Goal: Information Seeking & Learning: Learn about a topic

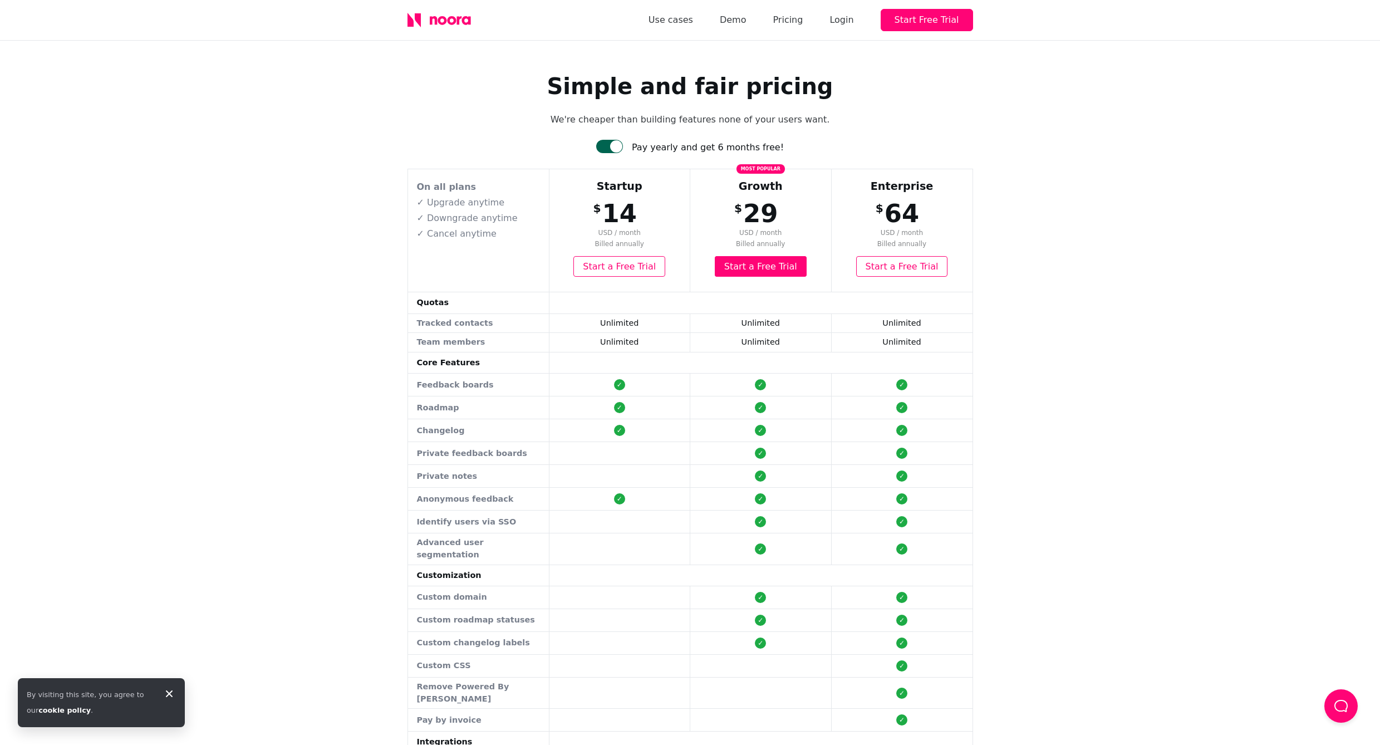
scroll to position [8, 8]
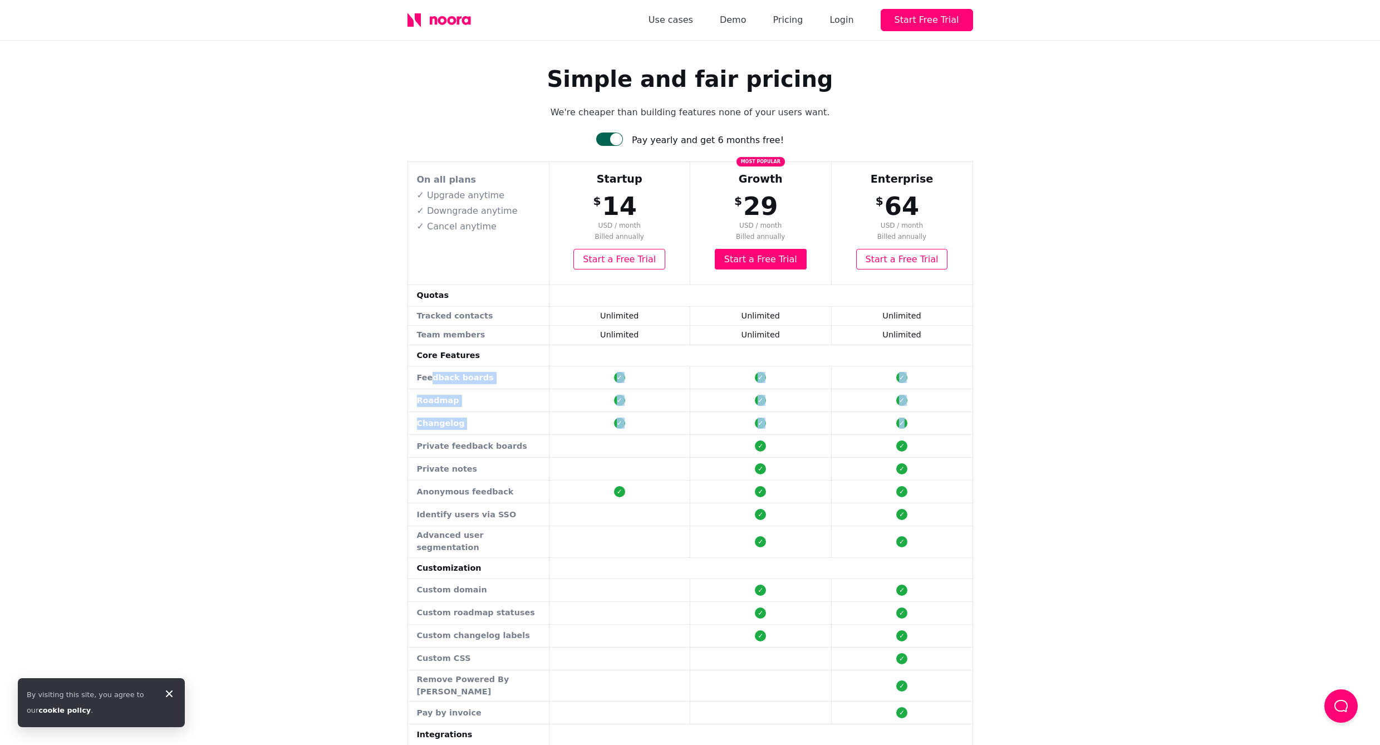
drag, startPoint x: 423, startPoint y: 366, endPoint x: 942, endPoint y: 412, distance: 520.9
click at [942, 412] on tbody "On all plans ✓ Upgrade anytime ✓ Downgrade anytime ✓ Cancel anytime Startup $ 1…" at bounding box center [690, 522] width 565 height 720
drag, startPoint x: 942, startPoint y: 412, endPoint x: 933, endPoint y: 410, distance: 9.1
click at [942, 412] on td "✓" at bounding box center [901, 423] width 141 height 23
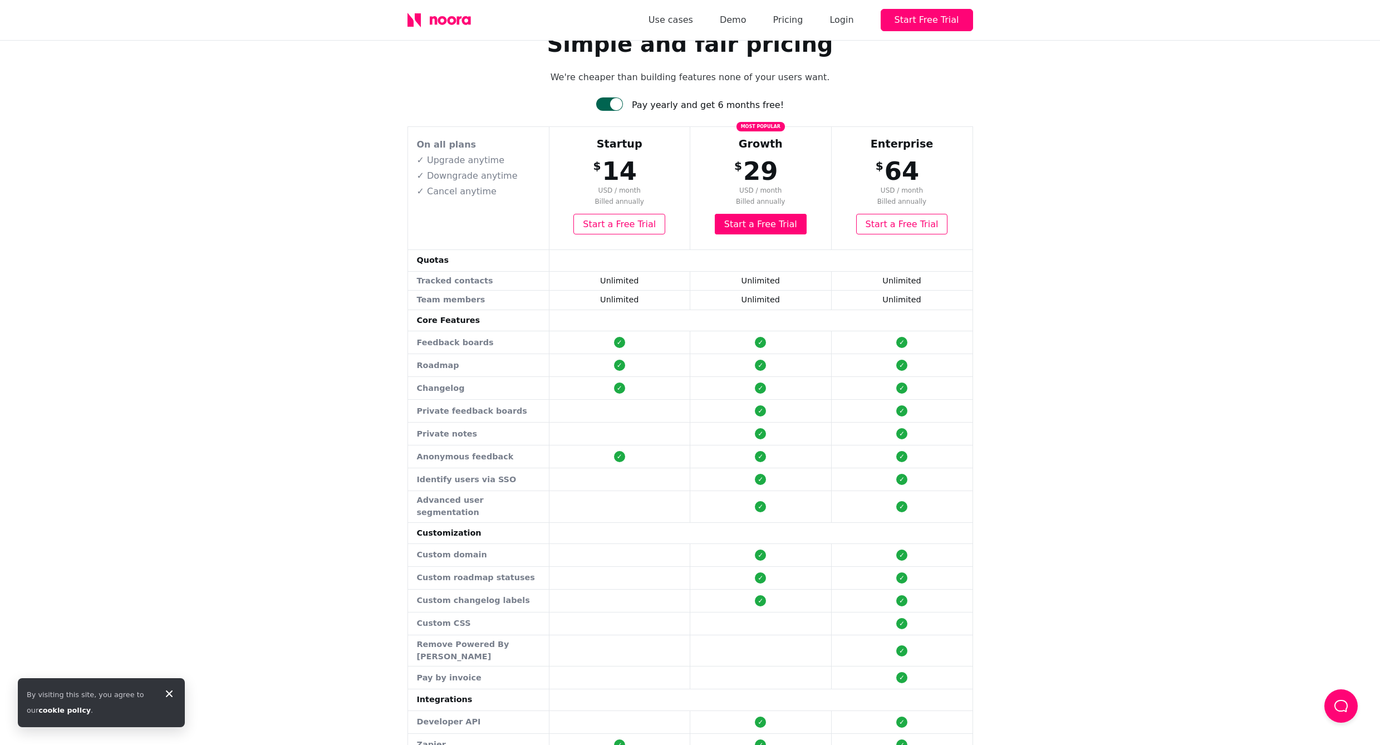
scroll to position [278, 8]
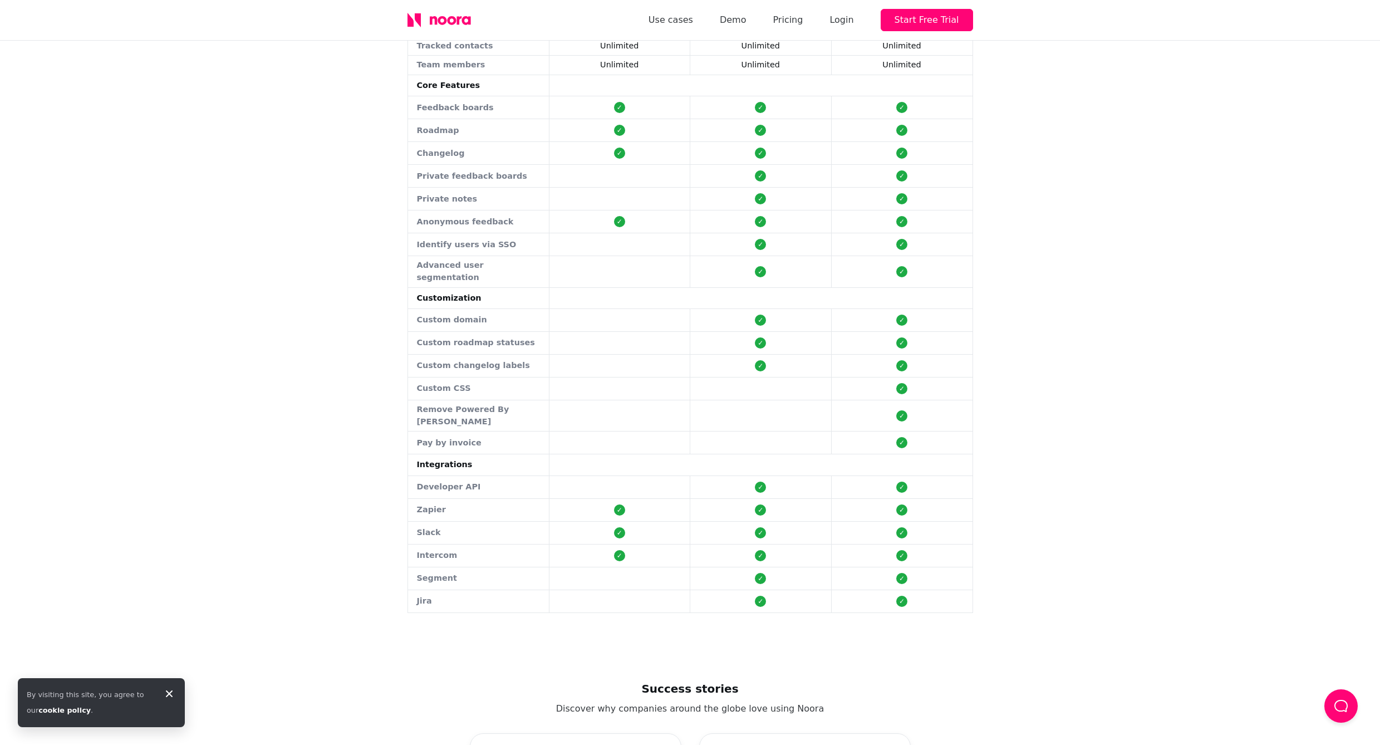
click at [167, 694] on icon at bounding box center [169, 693] width 13 height 13
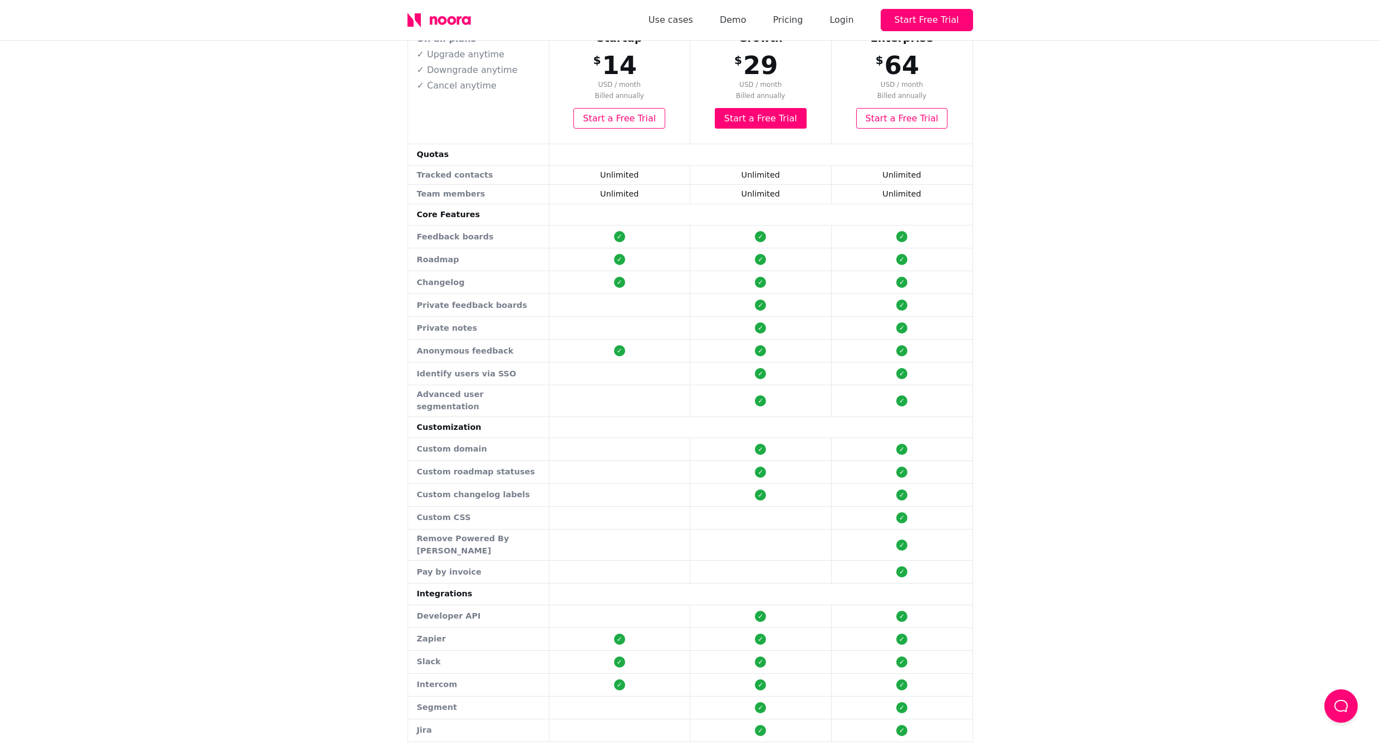
scroll to position [151, 0]
drag, startPoint x: 428, startPoint y: 174, endPoint x: 797, endPoint y: 192, distance: 369.6
click at [797, 192] on tbody "On all plans ✓ Upgrade anytime ✓ Downgrade anytime ✓ Cancel anytime Startup $ 1…" at bounding box center [690, 379] width 565 height 720
click at [797, 192] on td "Unlimited" at bounding box center [760, 192] width 141 height 19
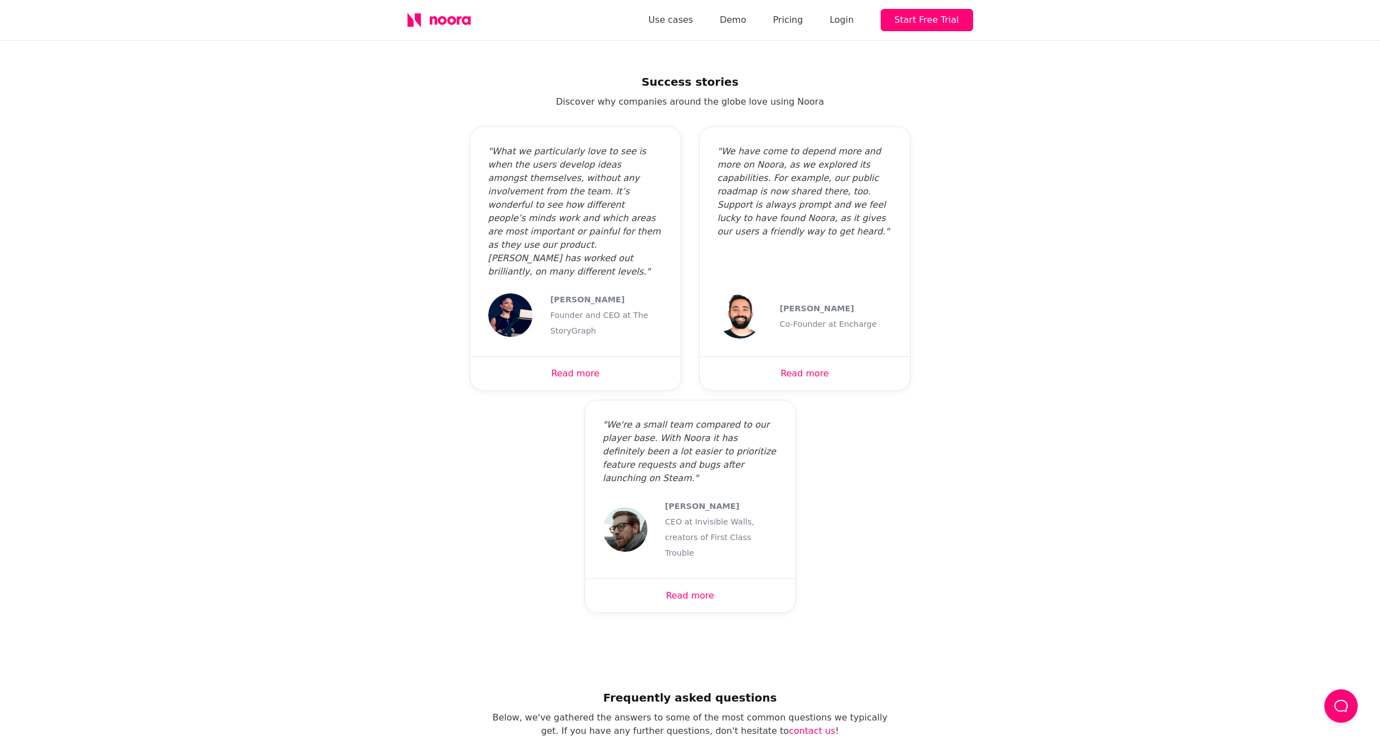
scroll to position [1697, 0]
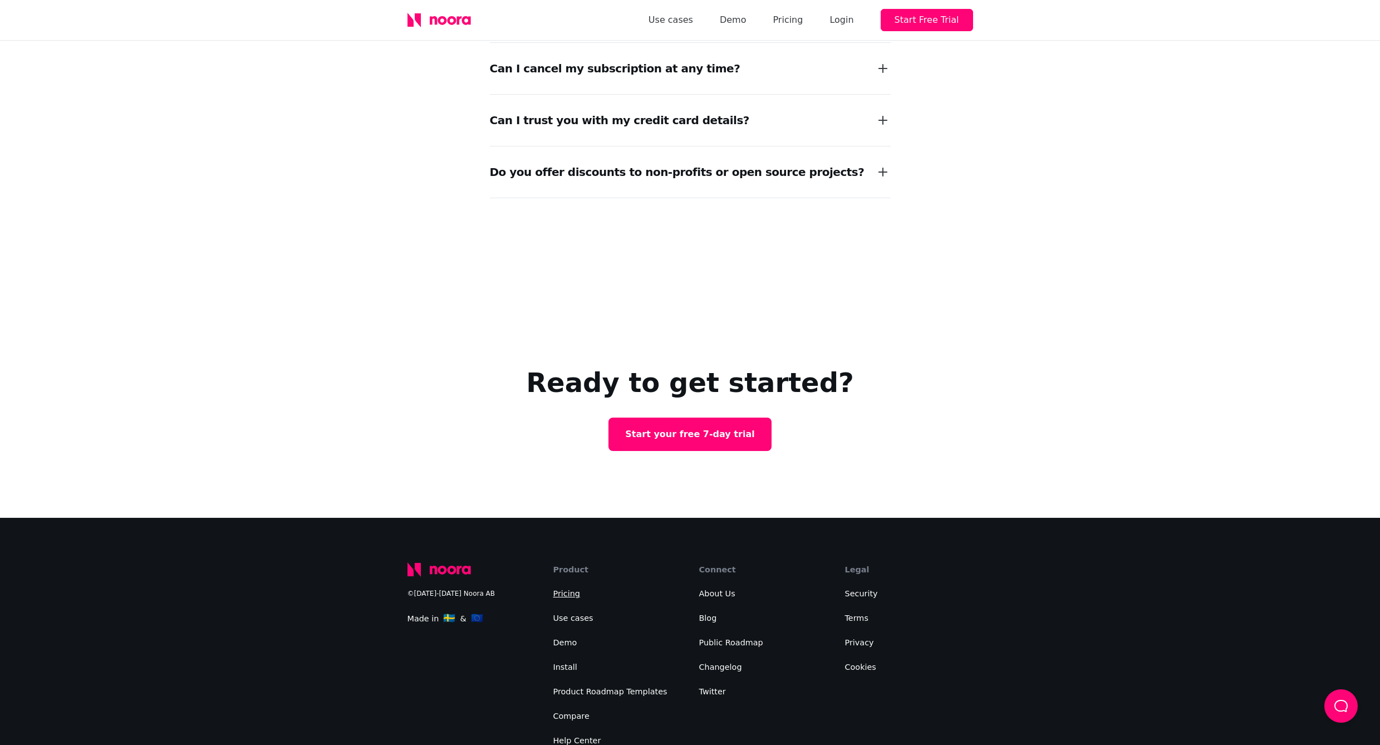
click at [571, 589] on link "Pricing" at bounding box center [566, 593] width 27 height 9
drag, startPoint x: 1008, startPoint y: 401, endPoint x: 878, endPoint y: 641, distance: 272.3
click at [710, 589] on link "About Us" at bounding box center [717, 593] width 36 height 9
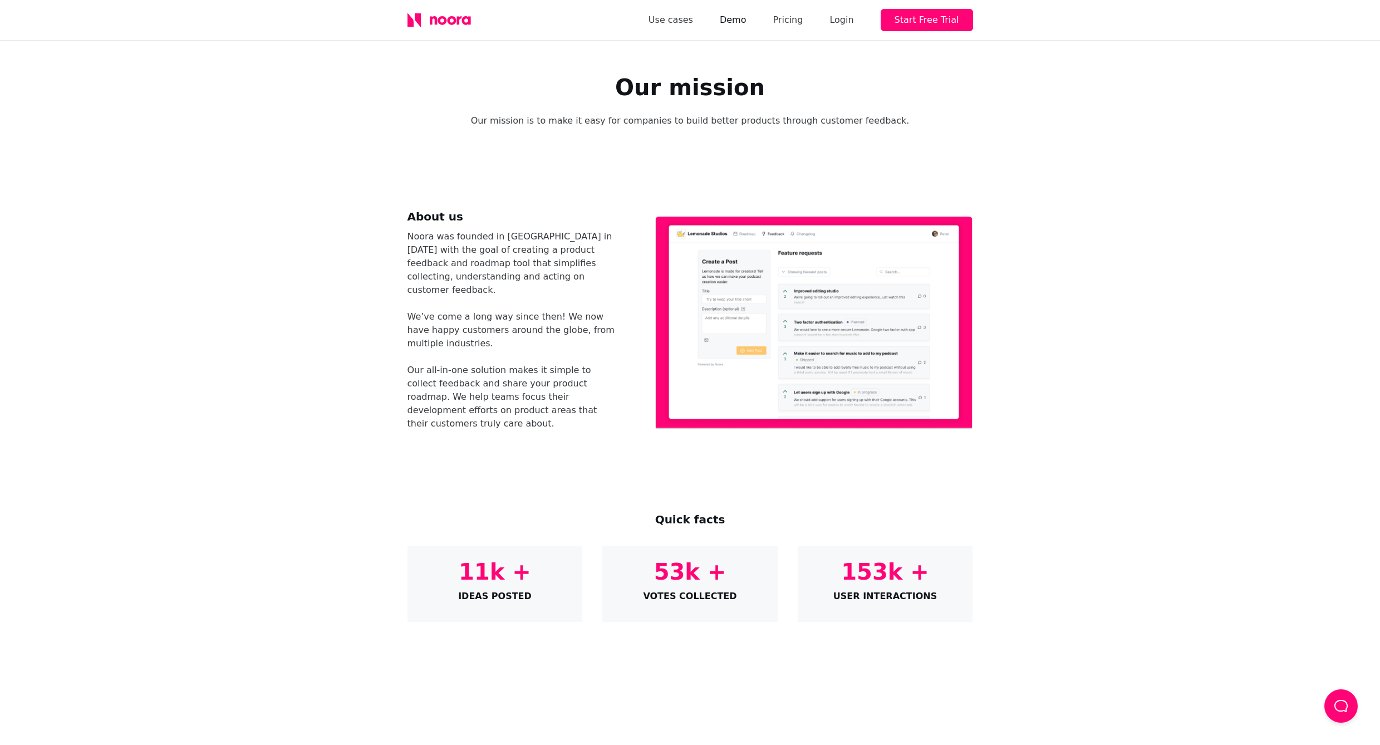
click at [747, 24] on link "Demo" at bounding box center [733, 20] width 27 height 16
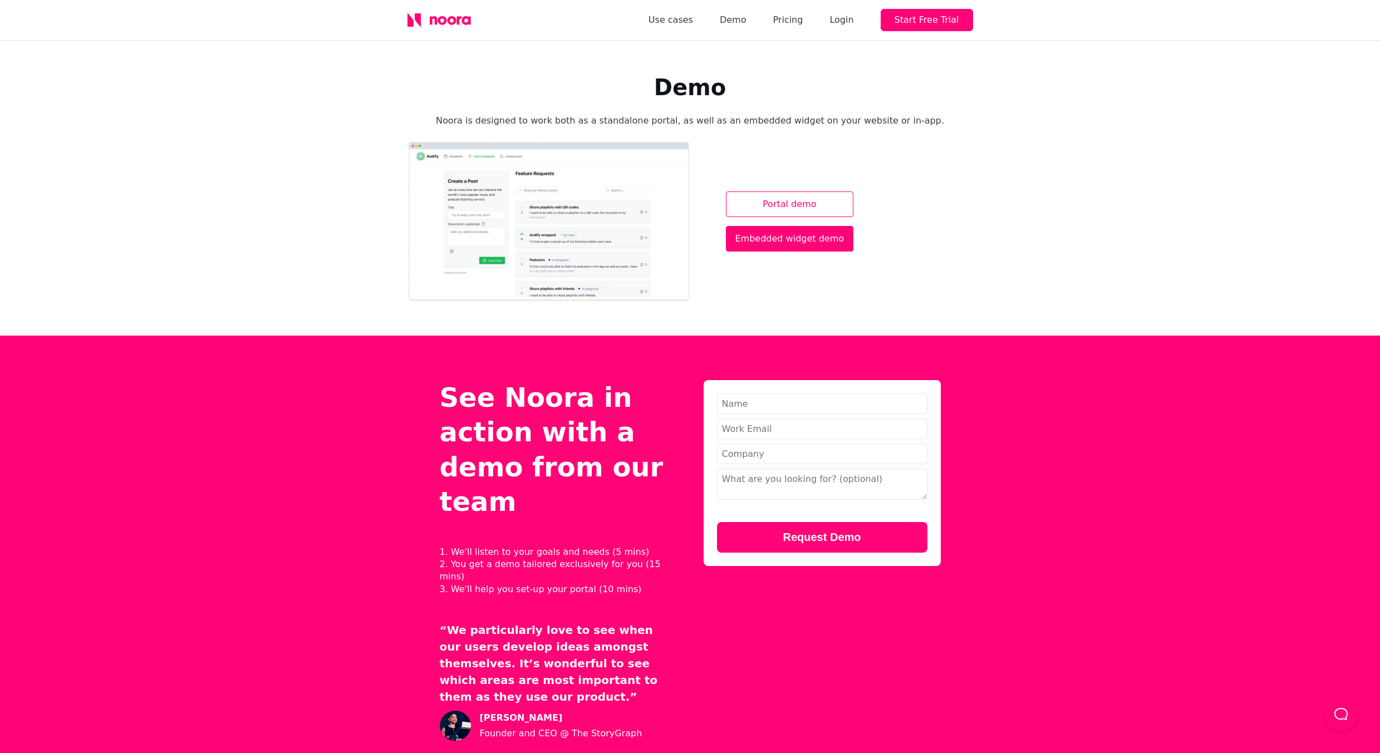
click at [831, 203] on link "Portal demo" at bounding box center [790, 205] width 128 height 26
click at [586, 197] on img at bounding box center [549, 221] width 283 height 161
click at [776, 245] on link "Embedded widget demo" at bounding box center [790, 239] width 128 height 26
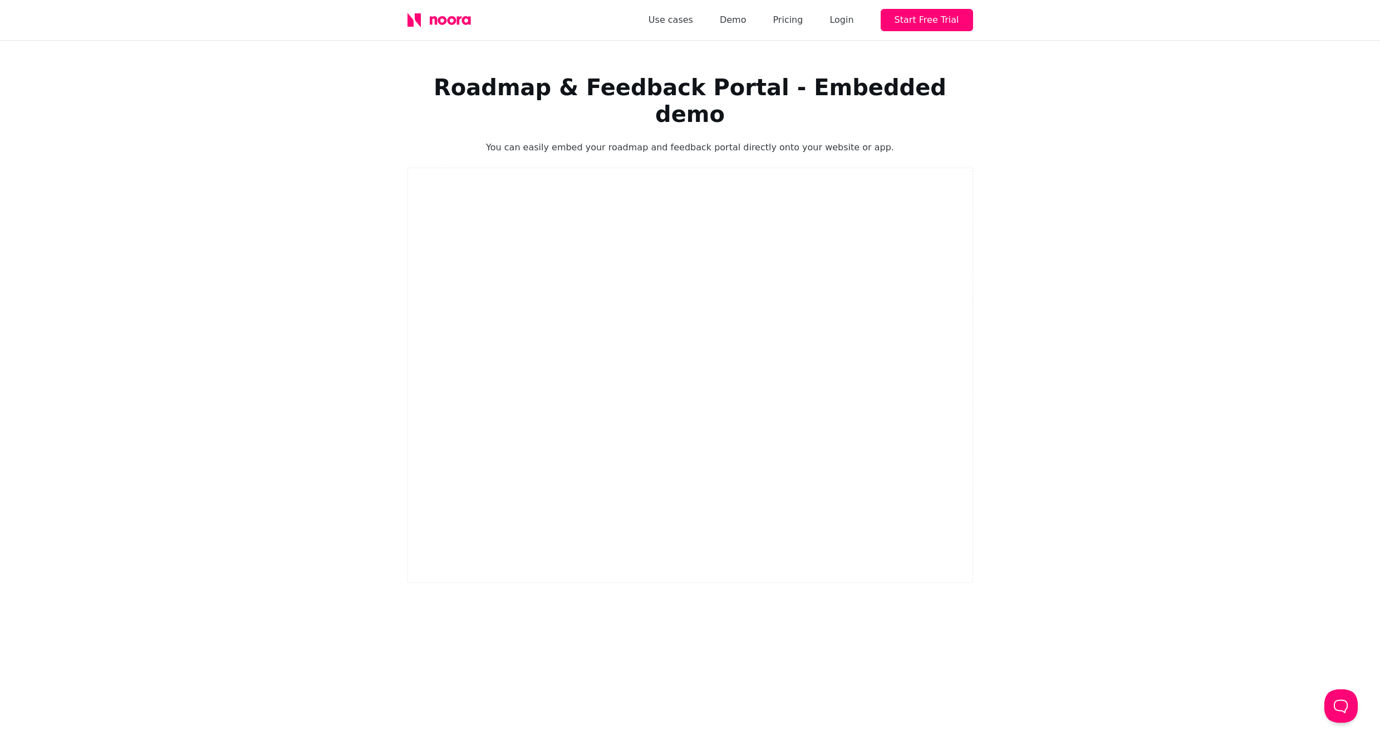
scroll to position [430, 0]
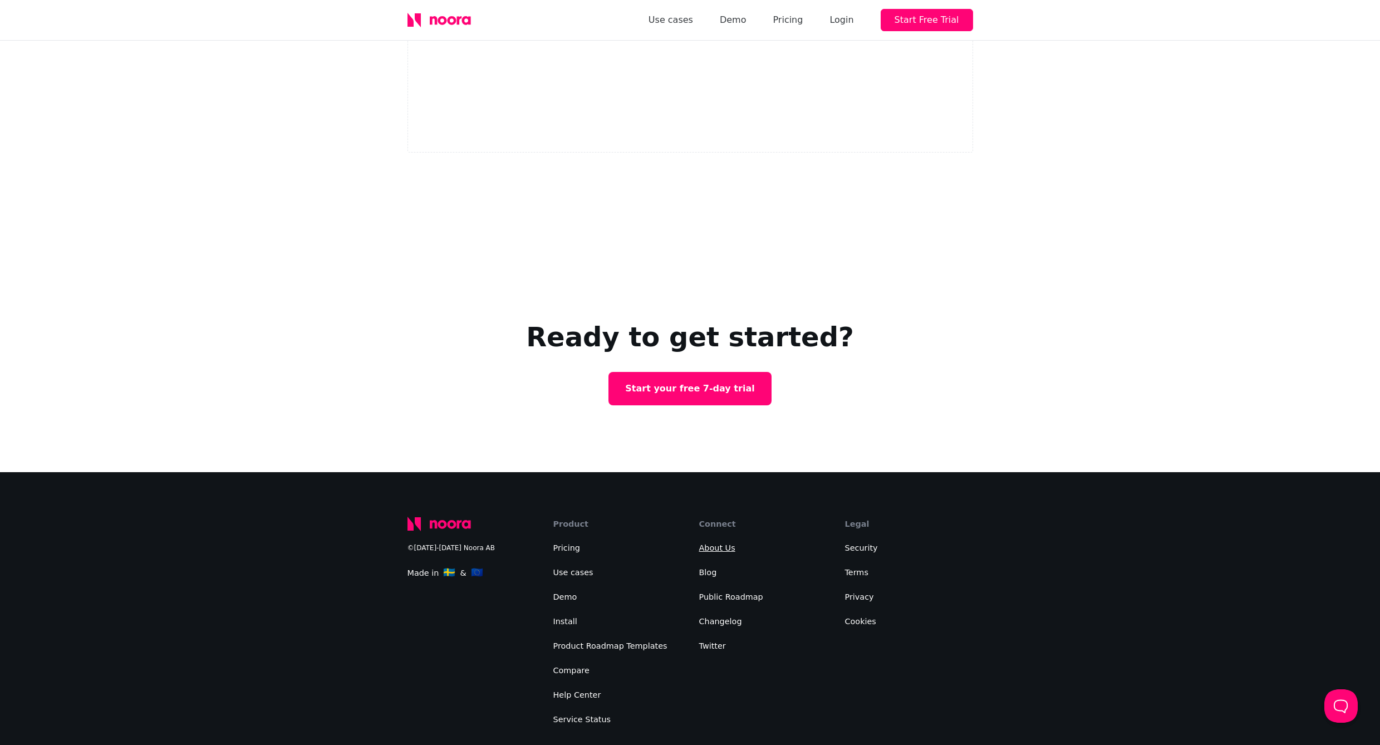
click at [715, 543] on link "About Us" at bounding box center [717, 547] width 36 height 9
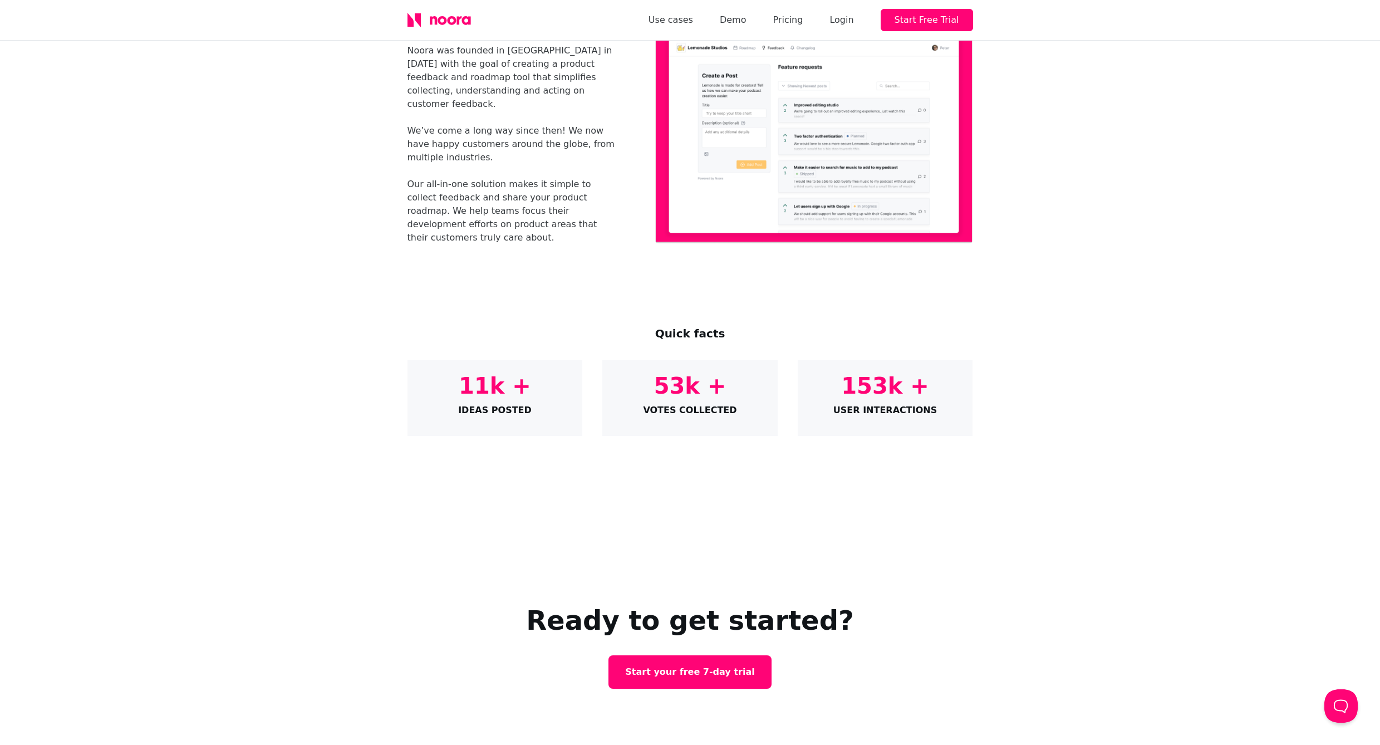
scroll to position [477, 0]
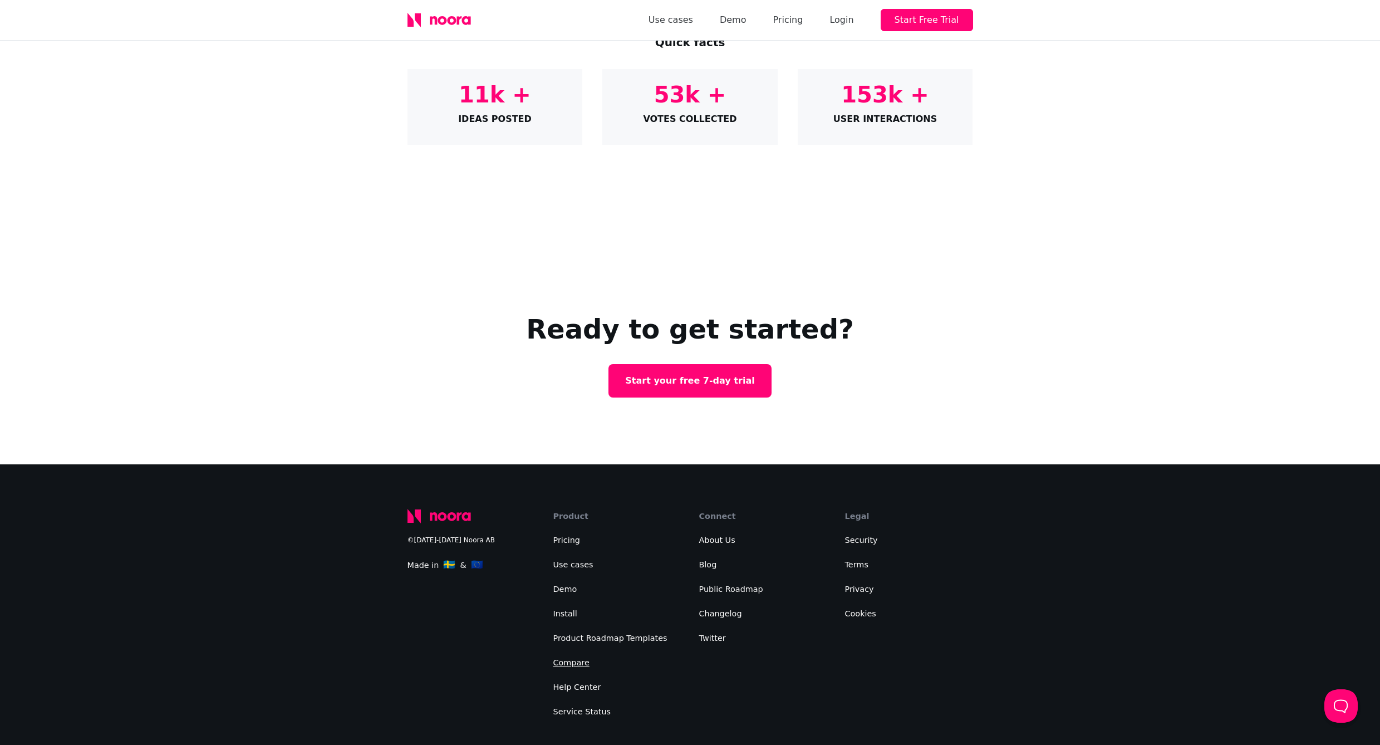
click at [565, 658] on link "Compare" at bounding box center [571, 662] width 36 height 9
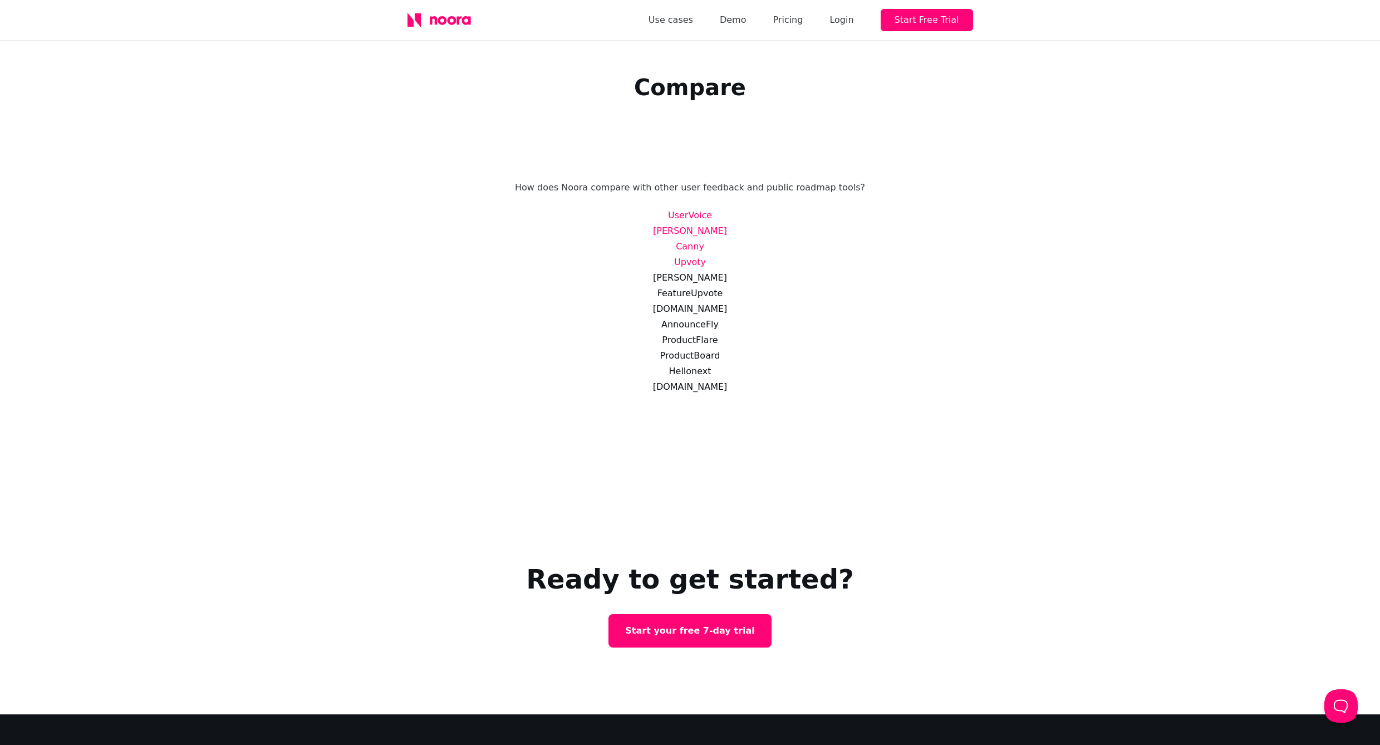
click at [438, 23] on icon at bounding box center [439, 20] width 63 height 14
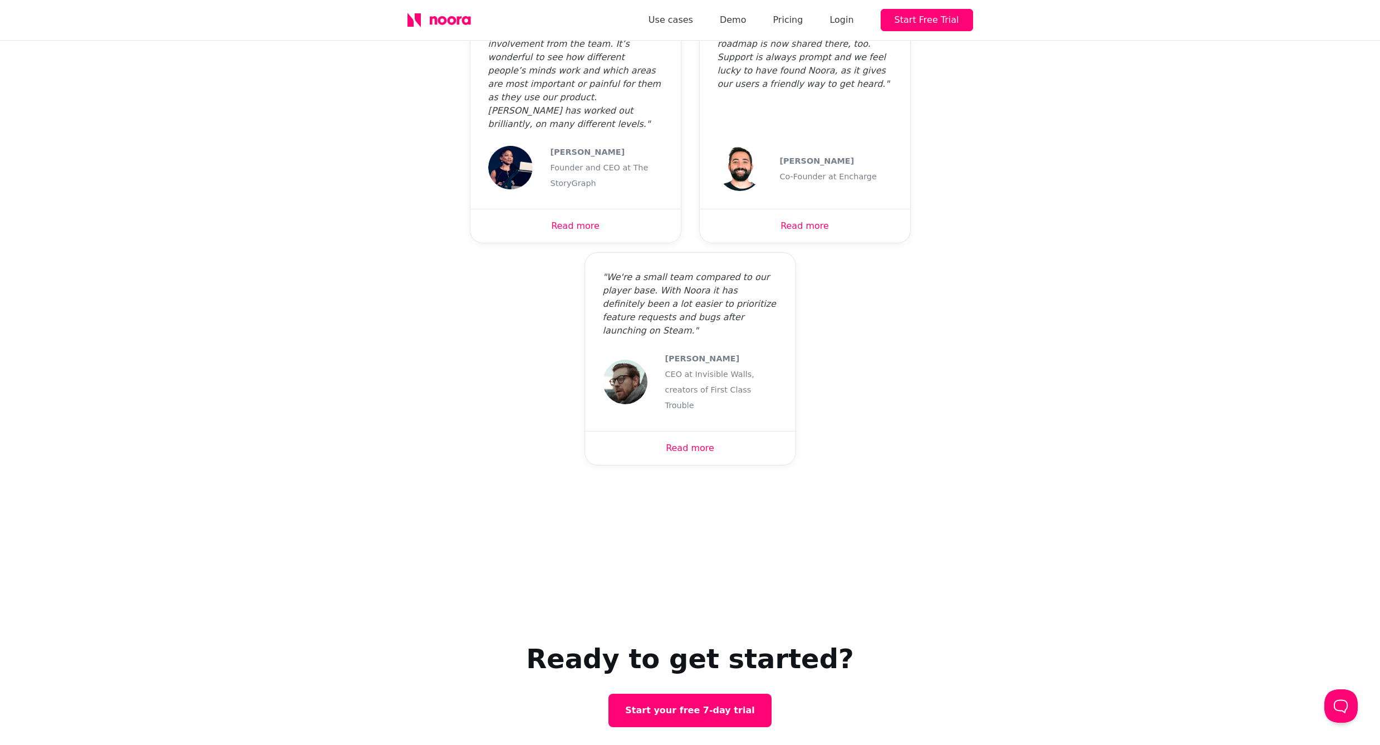
scroll to position [3674, 0]
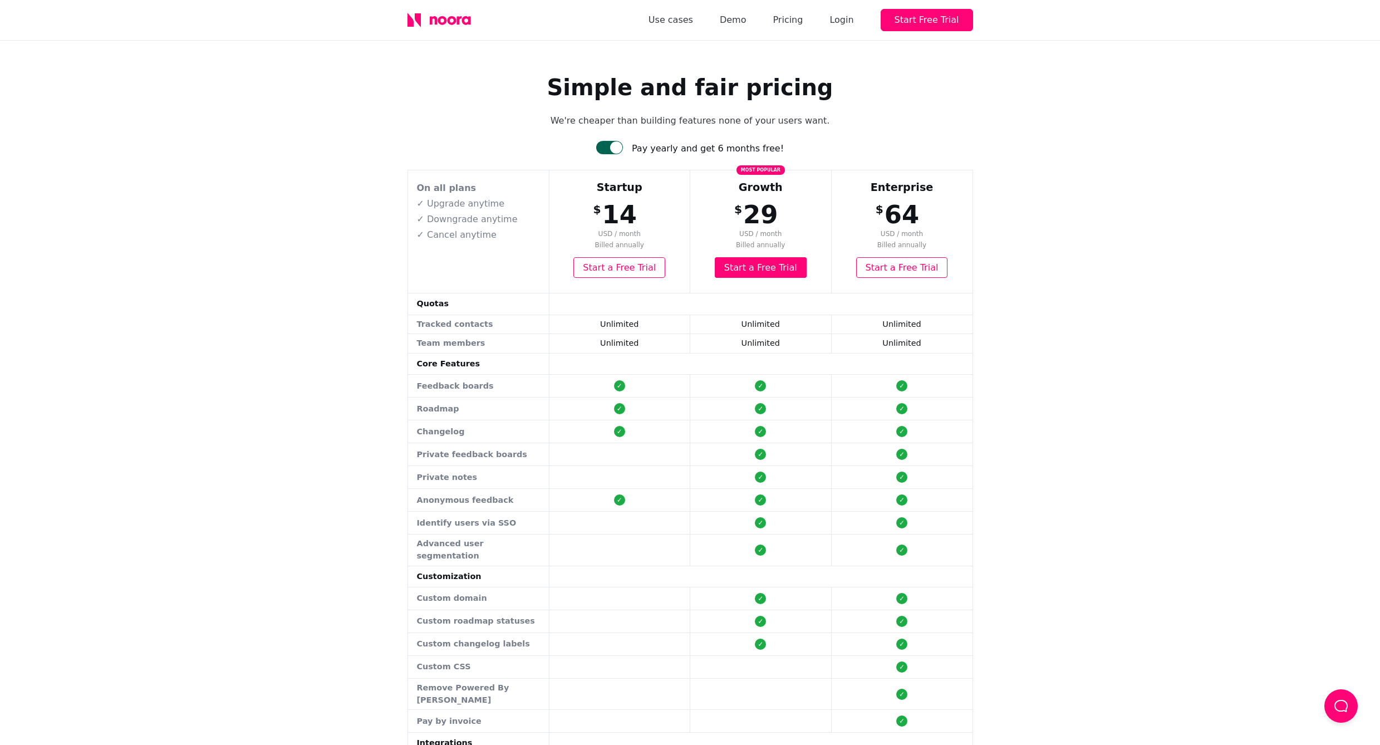
click at [1092, 246] on div "Simple and fair pricing We're cheaper than building features none of your users…" at bounding box center [690, 483] width 1380 height 884
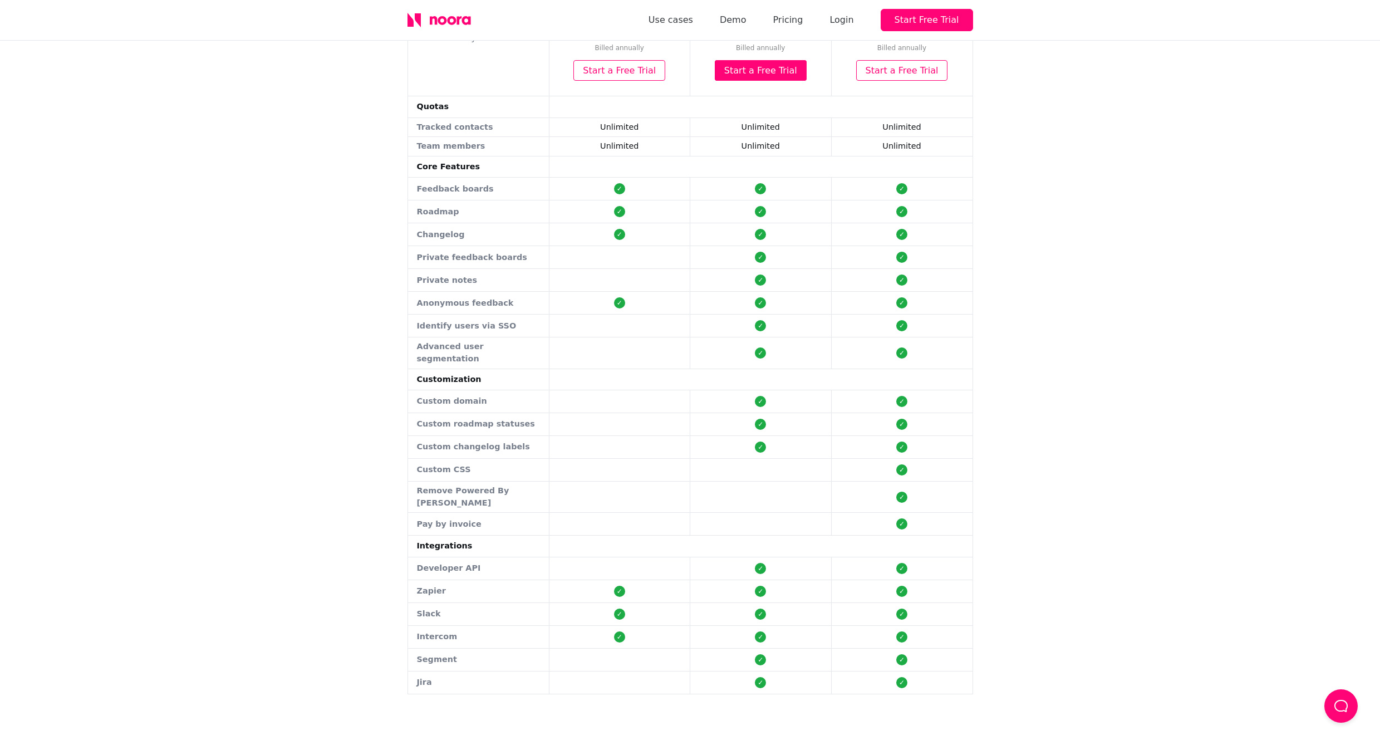
scroll to position [278, 0]
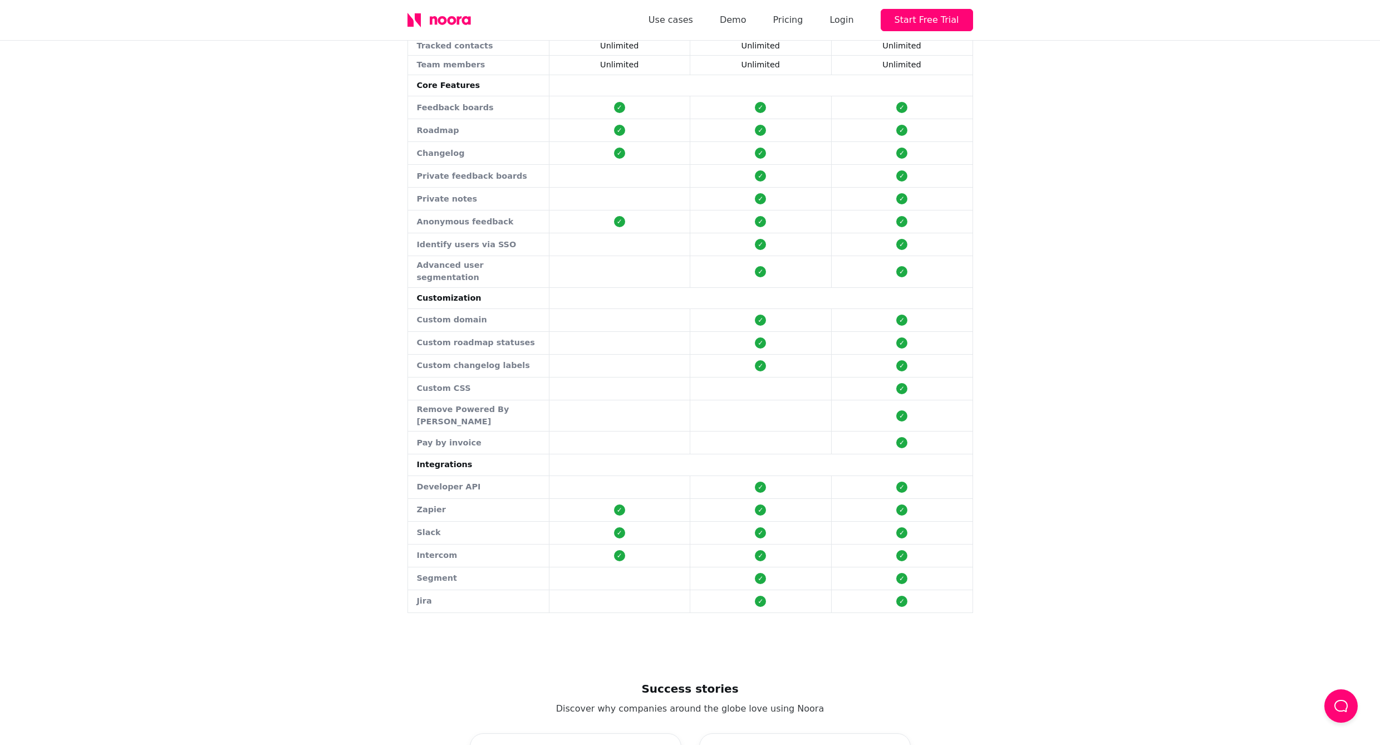
click at [458, 249] on td "Identify users via SSO" at bounding box center [478, 244] width 141 height 23
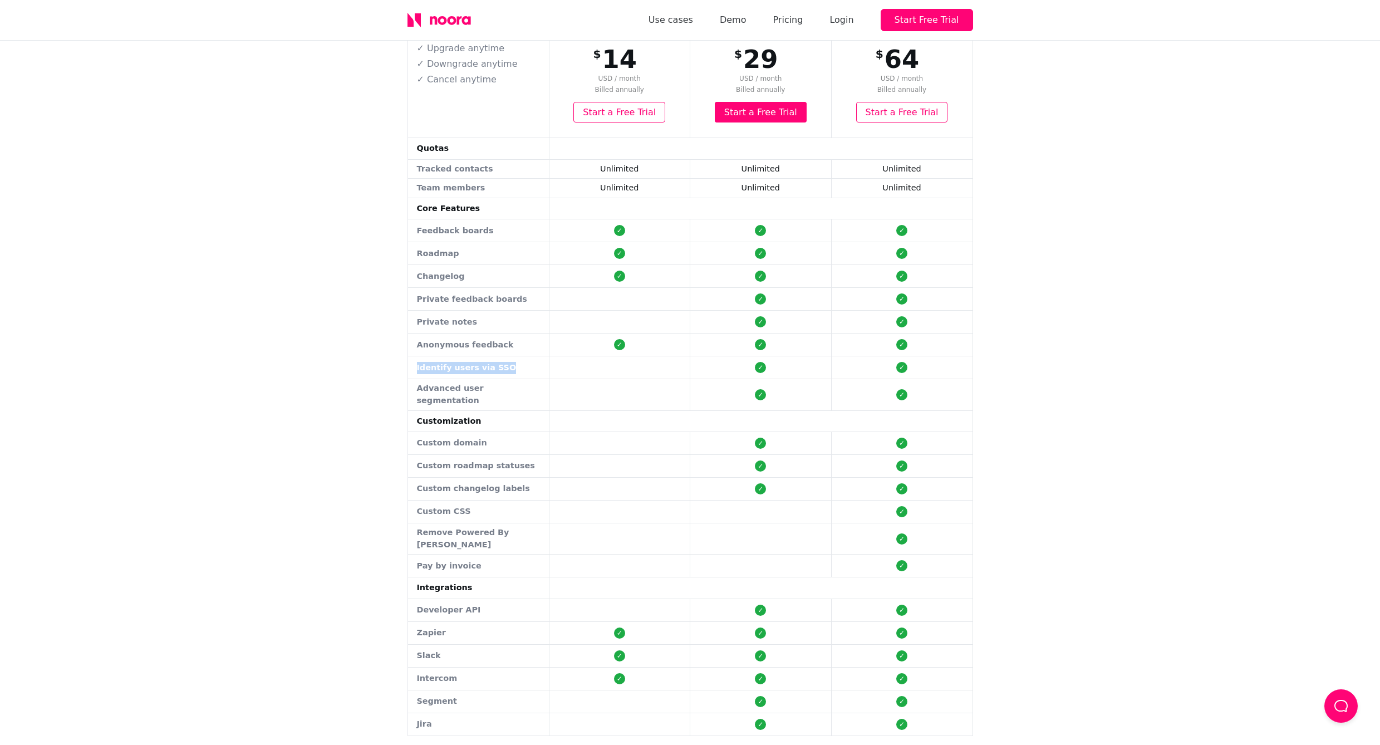
scroll to position [111, 0]
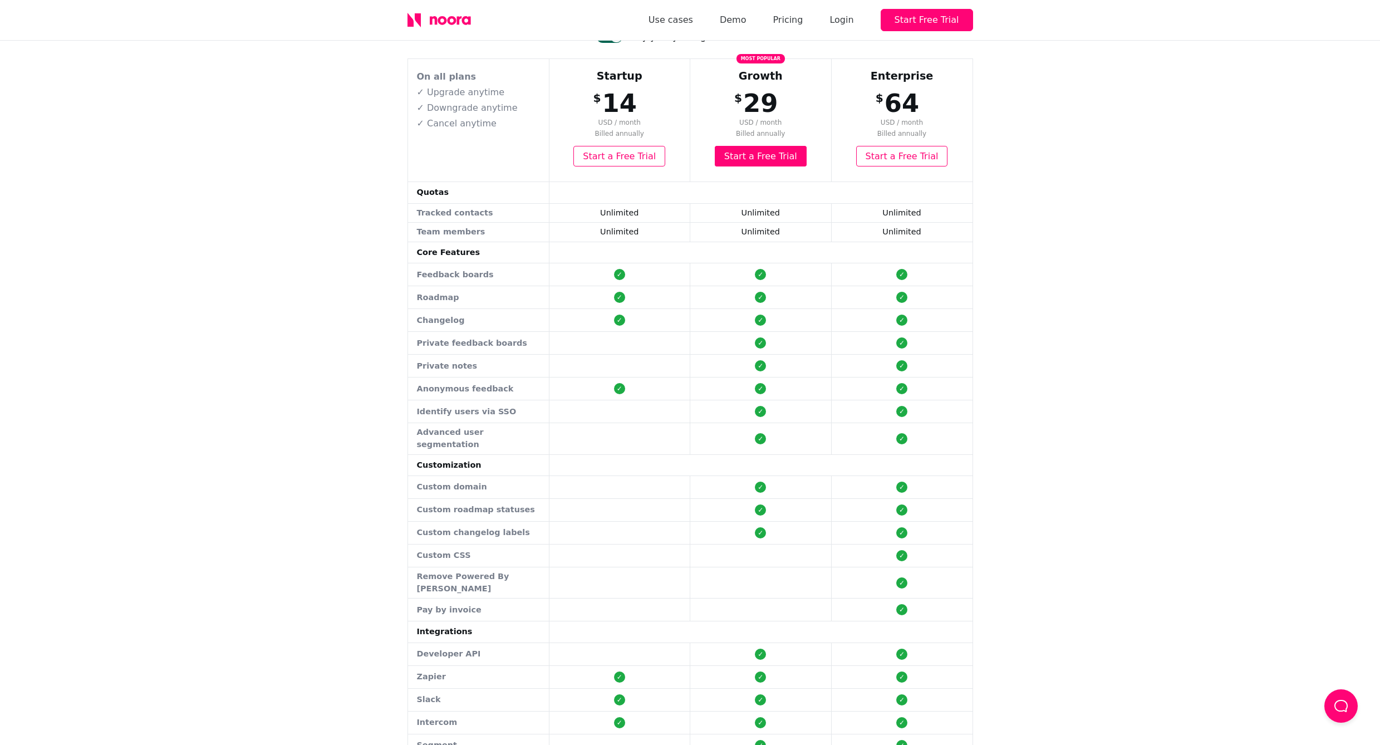
click at [481, 503] on td "Custom roadmap statuses" at bounding box center [478, 510] width 141 height 23
click at [494, 522] on td "Custom changelog labels" at bounding box center [478, 533] width 141 height 23
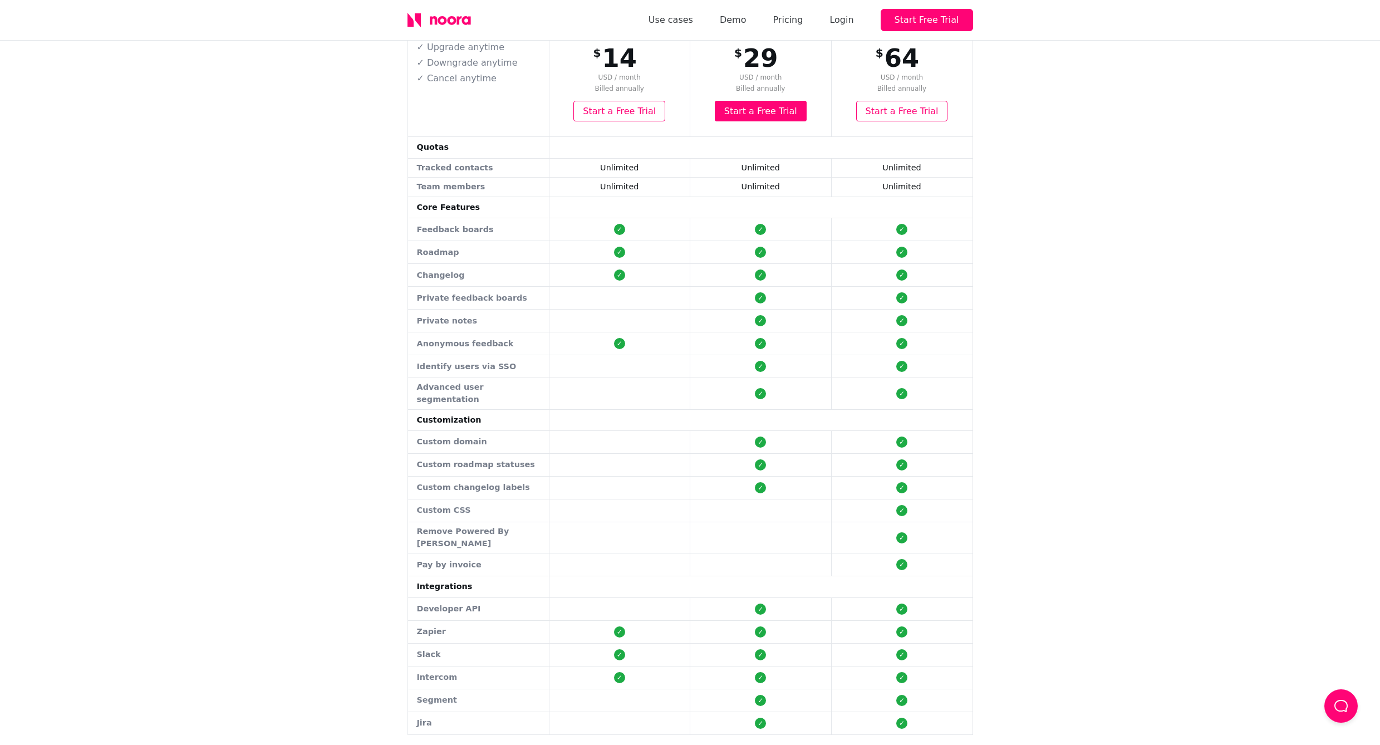
scroll to position [158, 0]
click at [494, 525] on td "Remove Powered By [PERSON_NAME]" at bounding box center [478, 536] width 141 height 31
click at [481, 552] on td "Pay by invoice" at bounding box center [478, 563] width 141 height 23
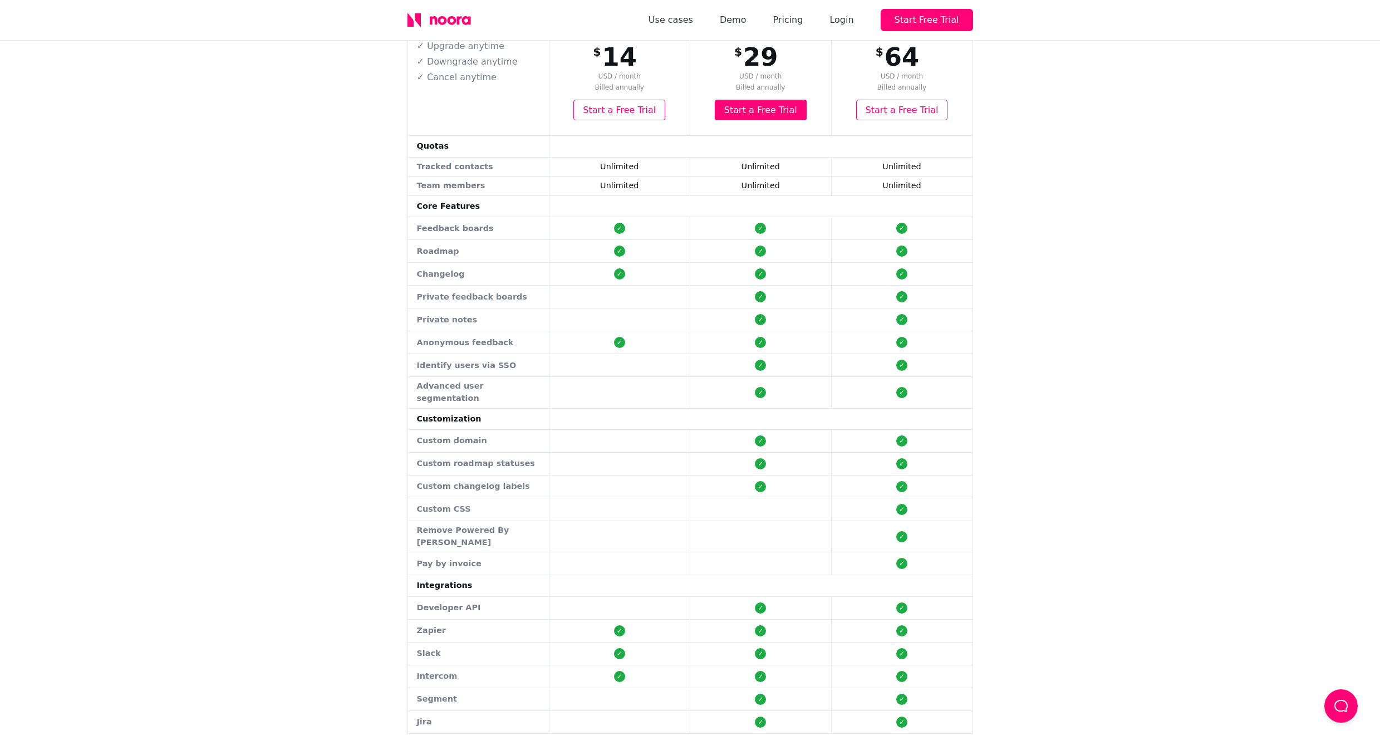
click at [481, 552] on td "Pay by invoice" at bounding box center [478, 563] width 141 height 23
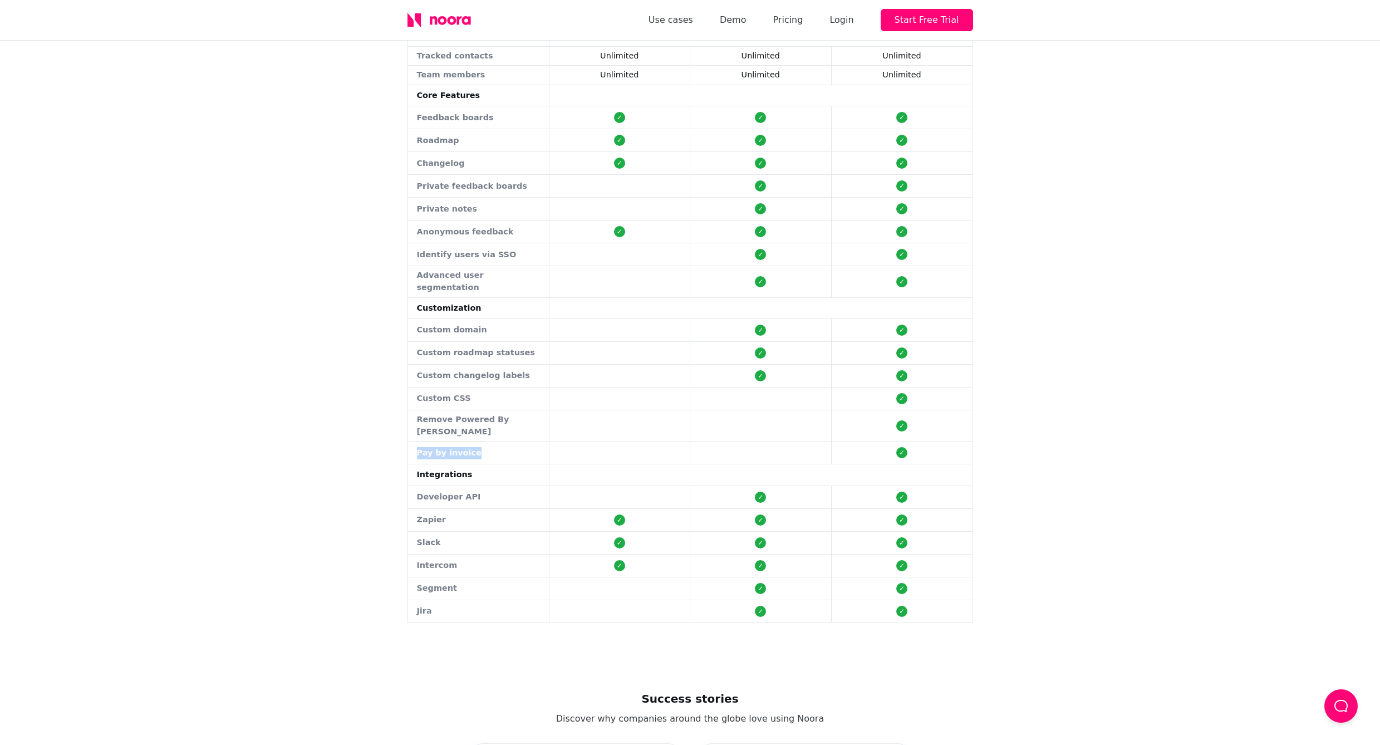
scroll to position [269, 0]
drag, startPoint x: 438, startPoint y: 478, endPoint x: 509, endPoint y: 566, distance: 113.2
click at [509, 566] on tbody "On all plans ✓ Upgrade anytime ✓ Downgrade anytime ✓ Cancel anytime Startup $ 1…" at bounding box center [690, 261] width 565 height 720
click at [509, 577] on td "Segment" at bounding box center [478, 588] width 141 height 23
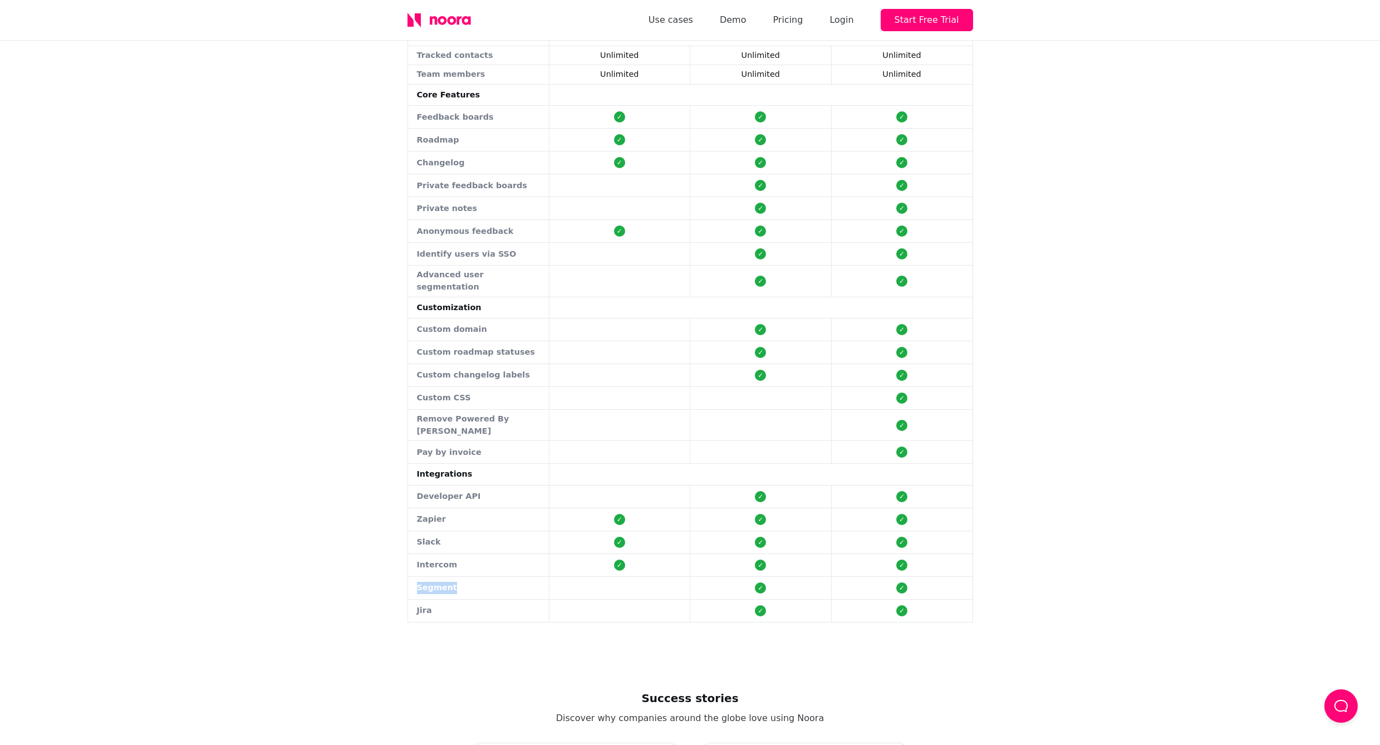
click at [509, 577] on td "Segment" at bounding box center [478, 588] width 141 height 23
click at [506, 577] on td "Segment" at bounding box center [478, 588] width 141 height 23
click at [504, 577] on td "Segment" at bounding box center [478, 588] width 141 height 23
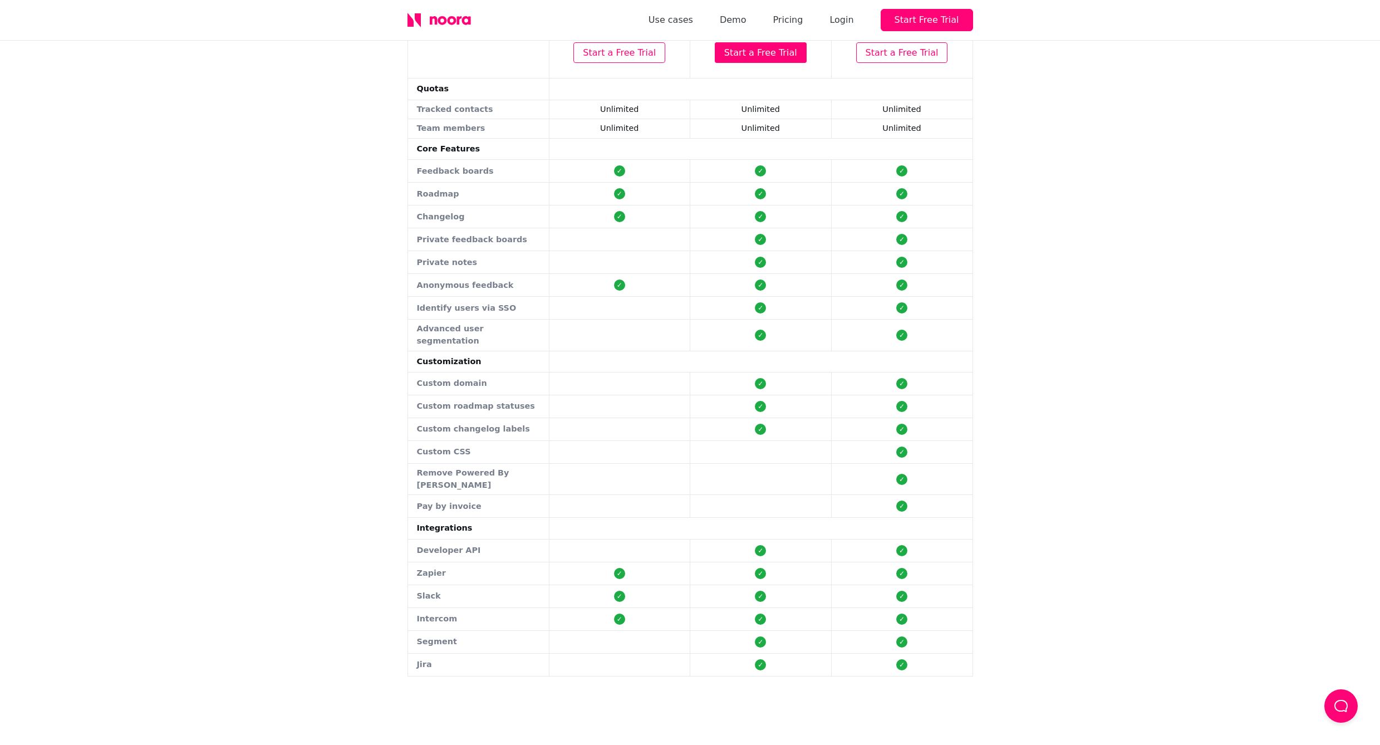
click at [504, 566] on tbody "On all plans ✓ Upgrade anytime ✓ Downgrade anytime ✓ Cancel anytime Startup $ 1…" at bounding box center [690, 315] width 565 height 720
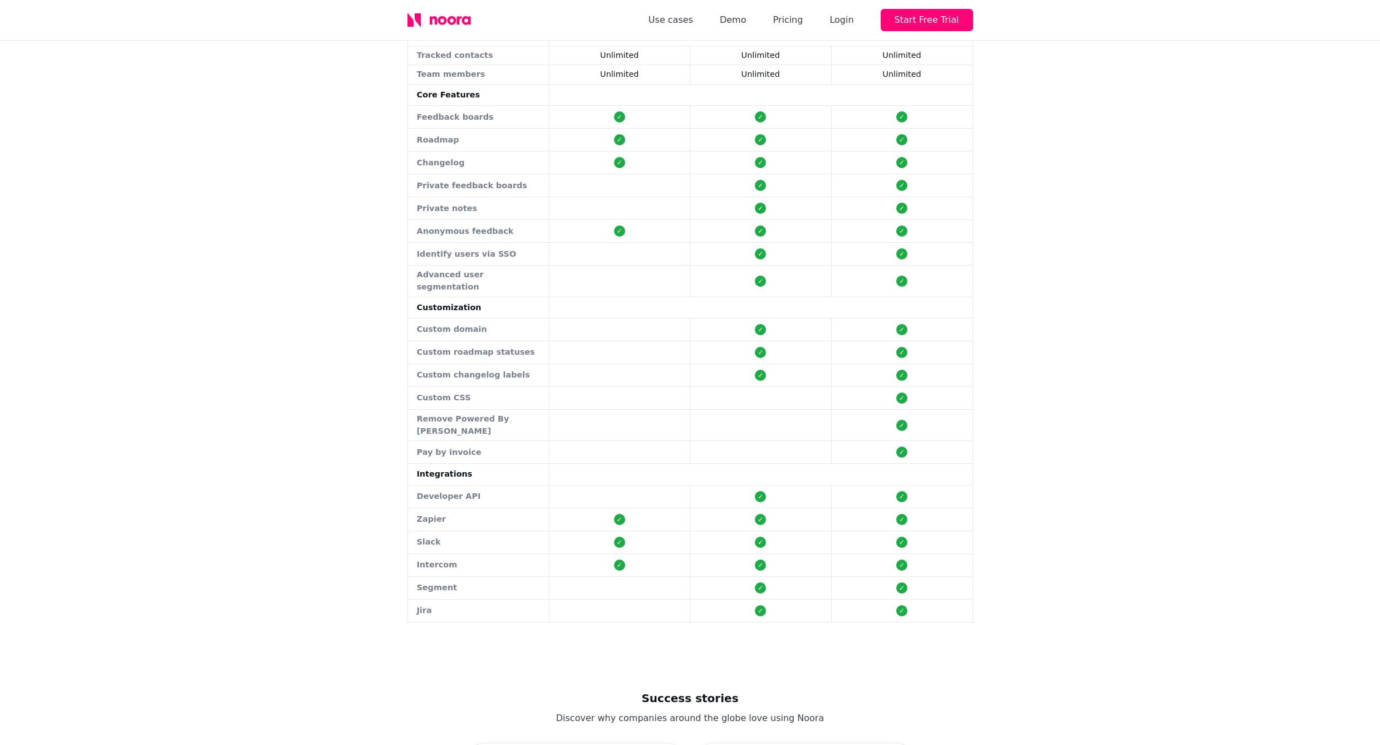
scroll to position [0, 0]
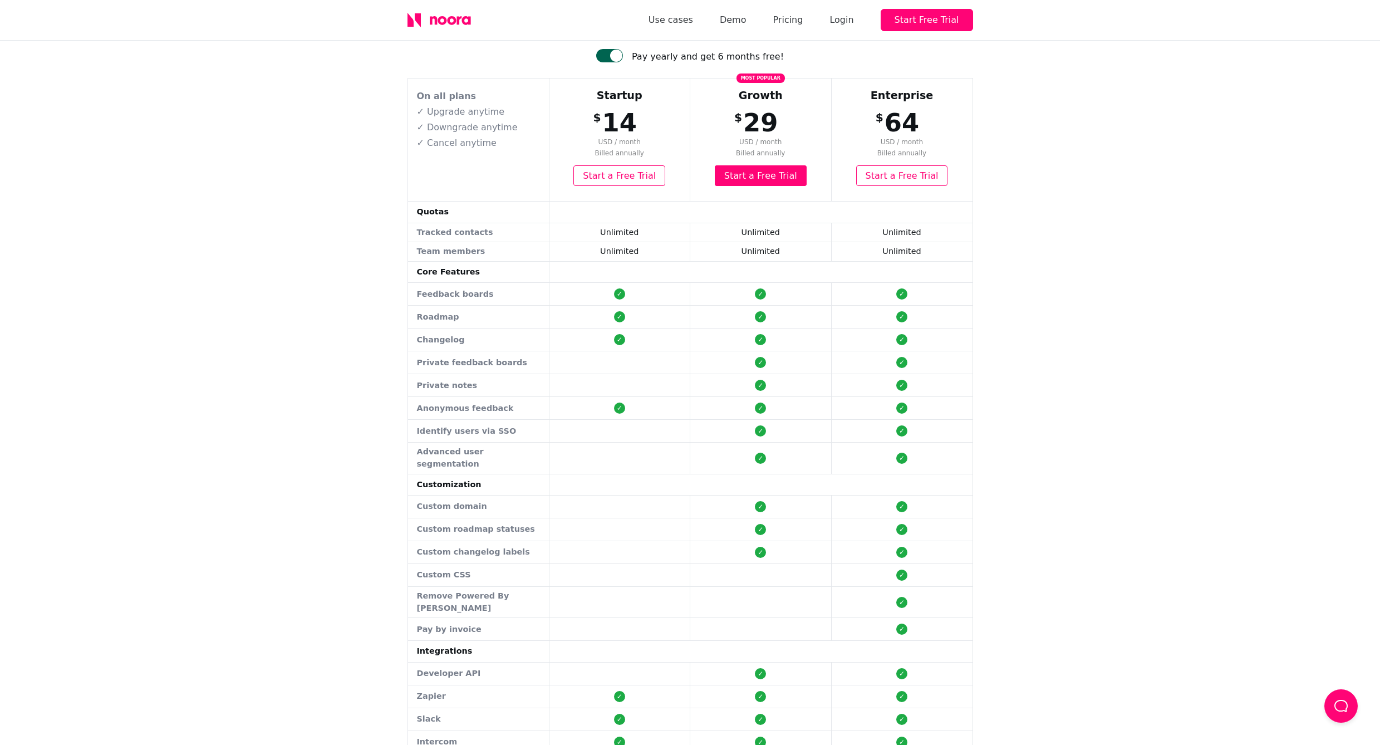
scroll to position [1697, 0]
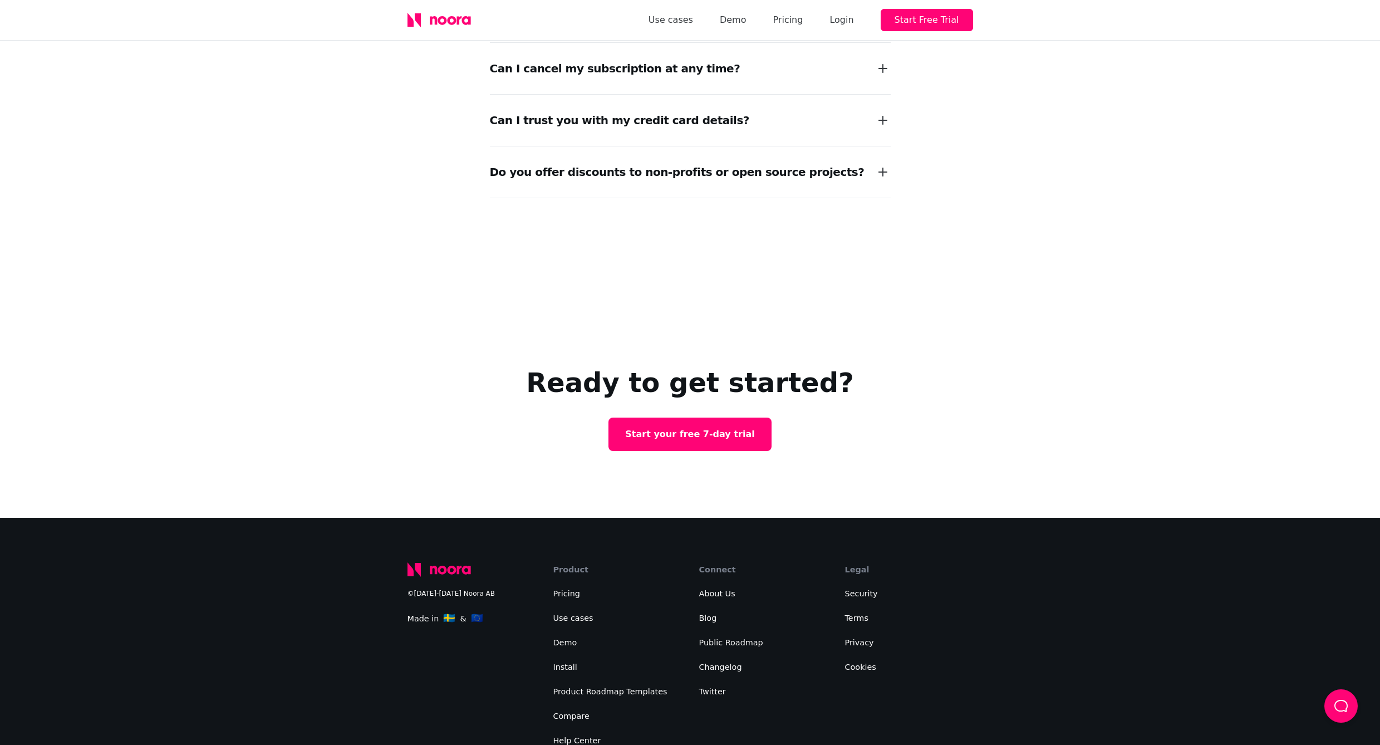
drag, startPoint x: 1091, startPoint y: 239, endPoint x: 1047, endPoint y: 575, distance: 338.1
click at [857, 589] on link "Security" at bounding box center [861, 593] width 33 height 9
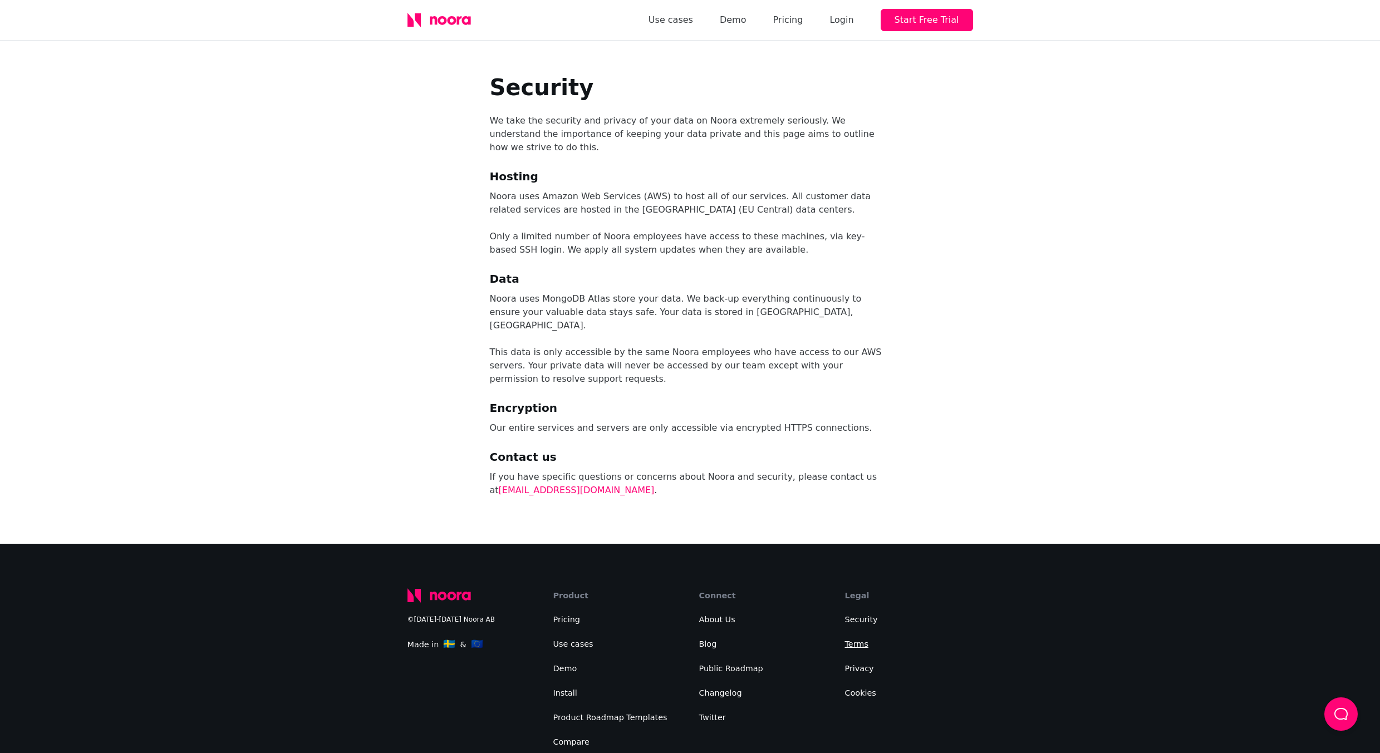
click at [857, 640] on link "Terms" at bounding box center [856, 644] width 23 height 9
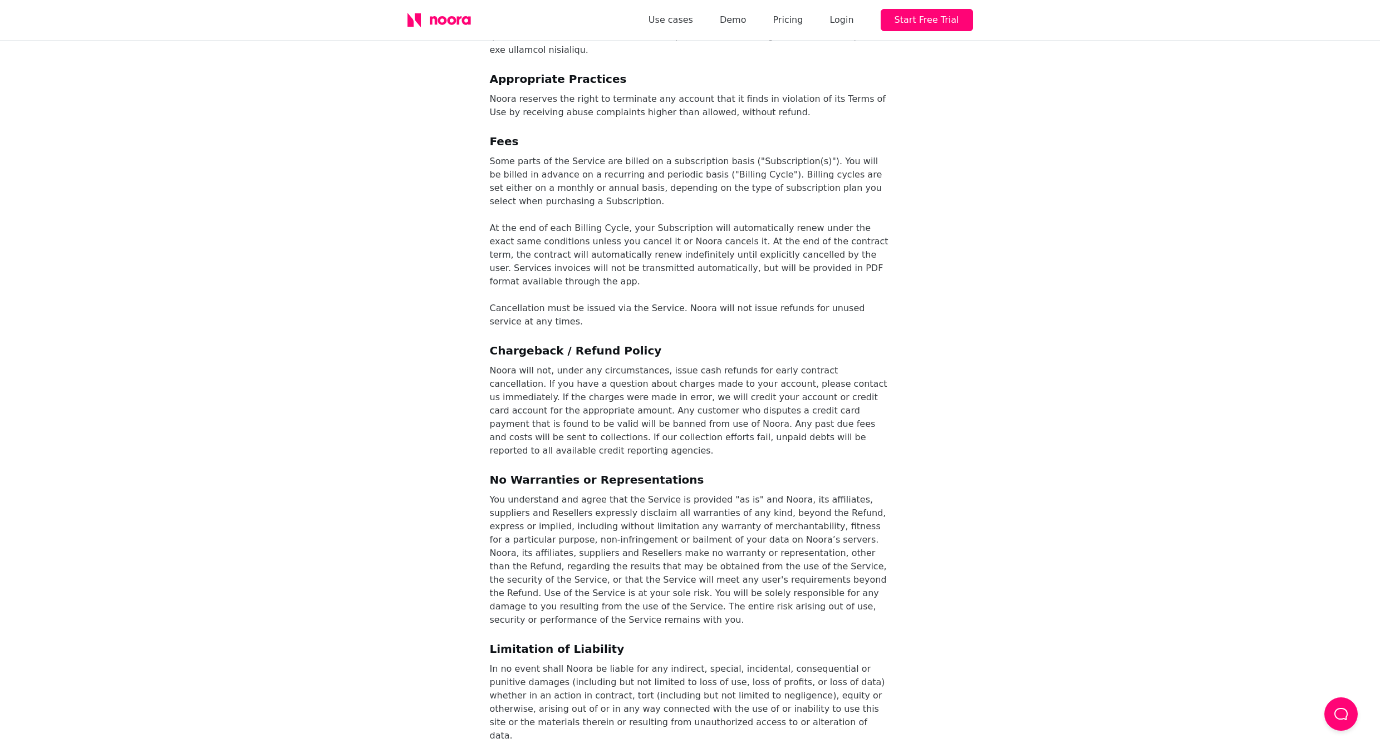
scroll to position [1726, 0]
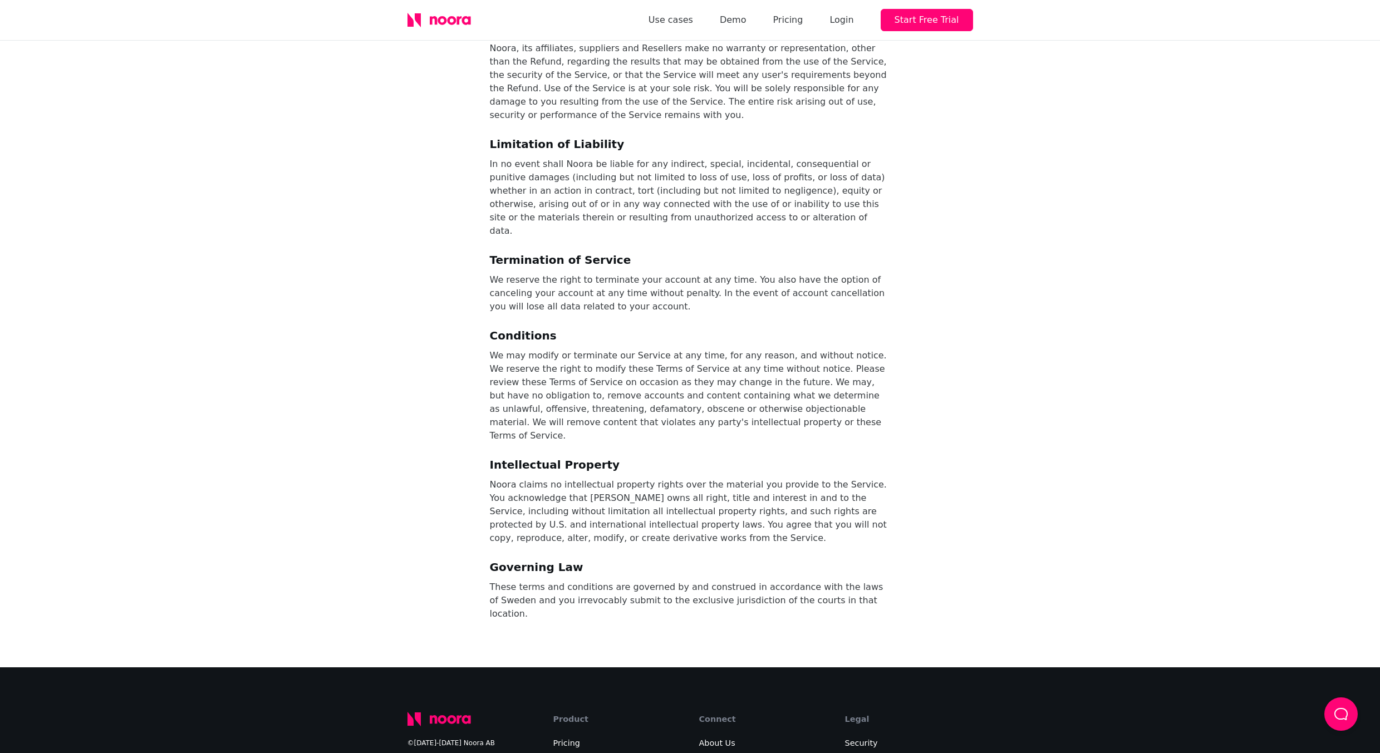
drag, startPoint x: 881, startPoint y: 602, endPoint x: 873, endPoint y: 635, distance: 34.0
click at [725, 739] on link "About Us" at bounding box center [717, 743] width 36 height 9
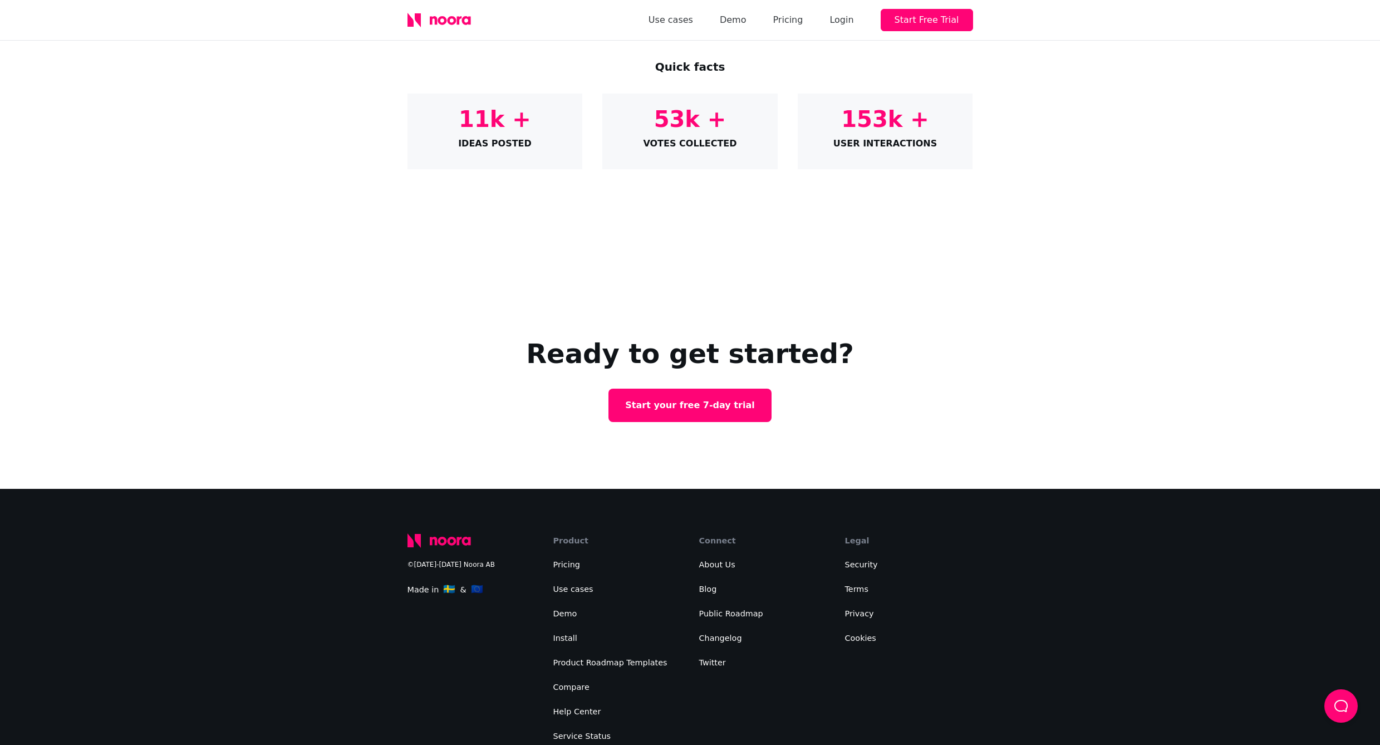
scroll to position [477, 0]
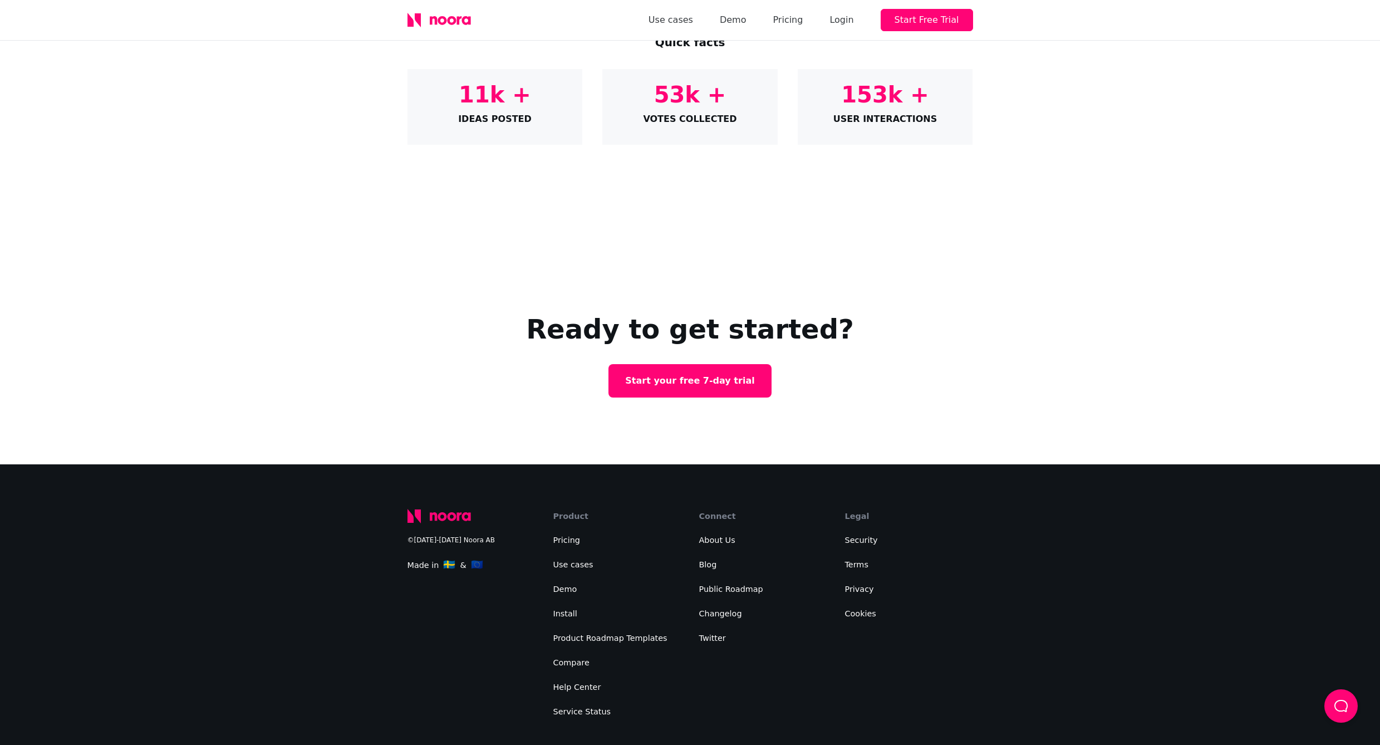
click at [658, 315] on h2 "Ready to get started?" at bounding box center [690, 329] width 328 height 35
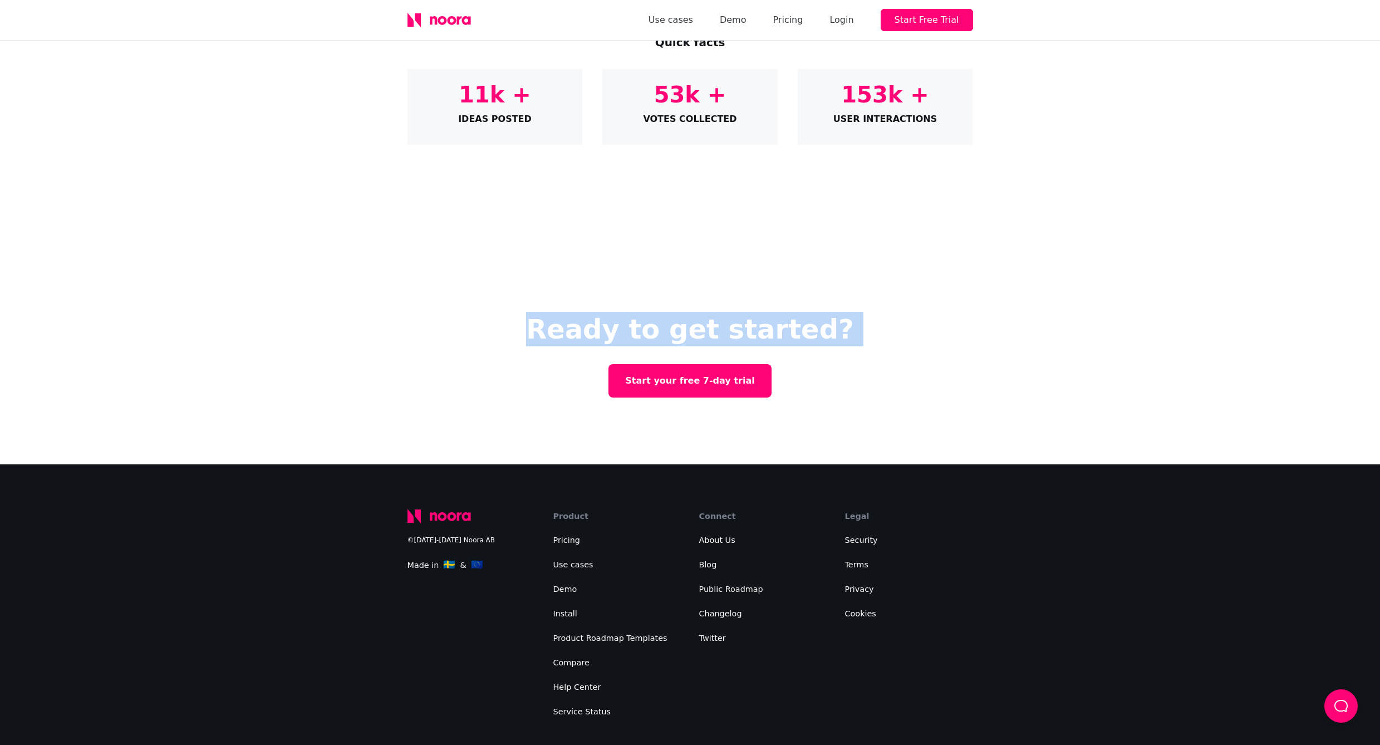
click at [658, 315] on h2 "Ready to get started?" at bounding box center [690, 329] width 328 height 35
click at [1012, 340] on div "Ready to get started? Start your free 7-day trial" at bounding box center [690, 354] width 1380 height 219
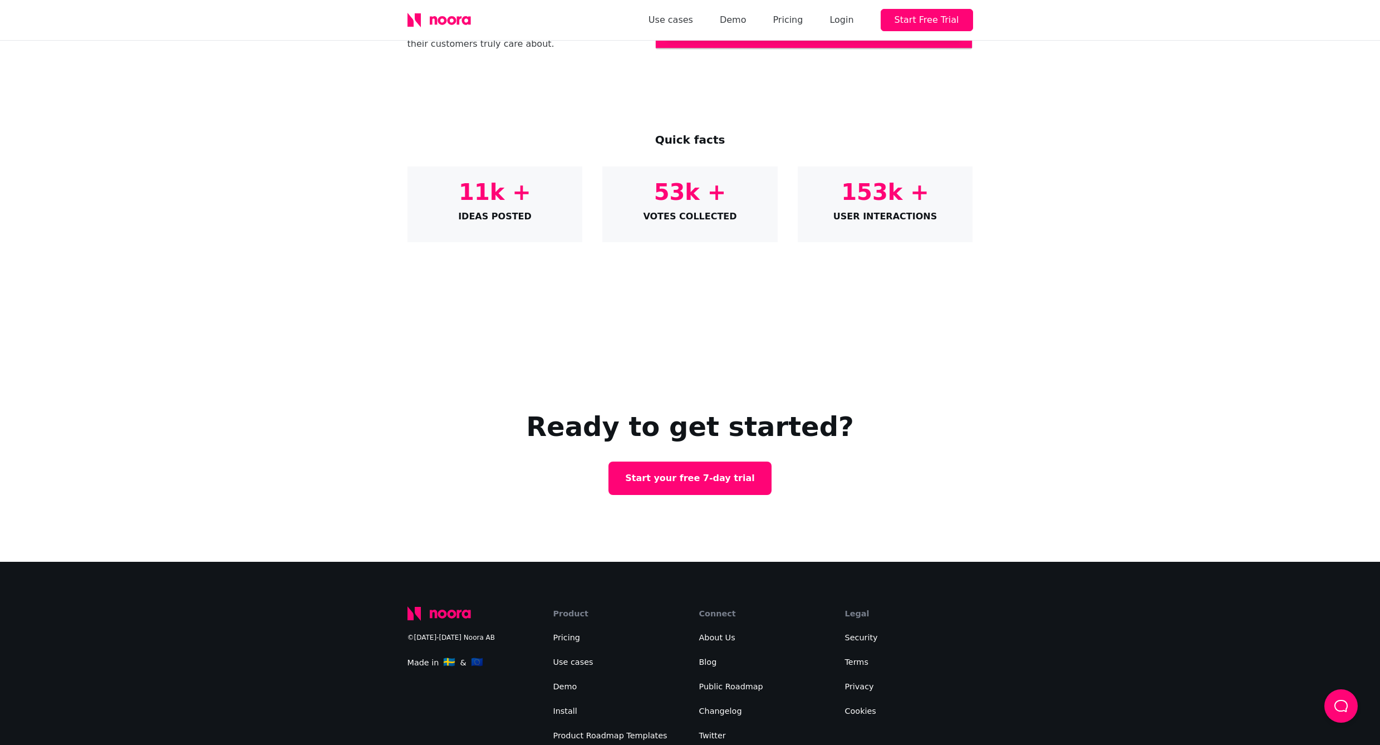
scroll to position [0, 0]
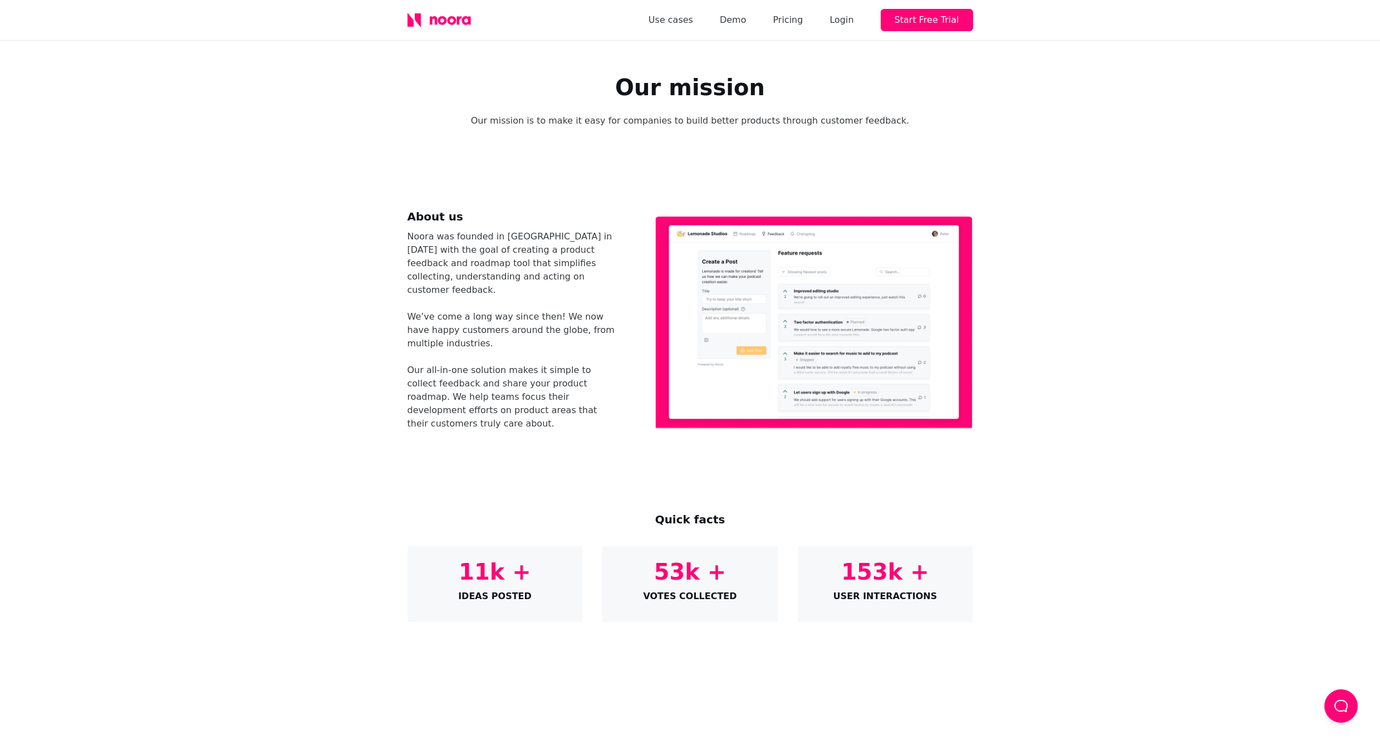
drag, startPoint x: 1051, startPoint y: 242, endPoint x: 1022, endPoint y: 142, distance: 103.9
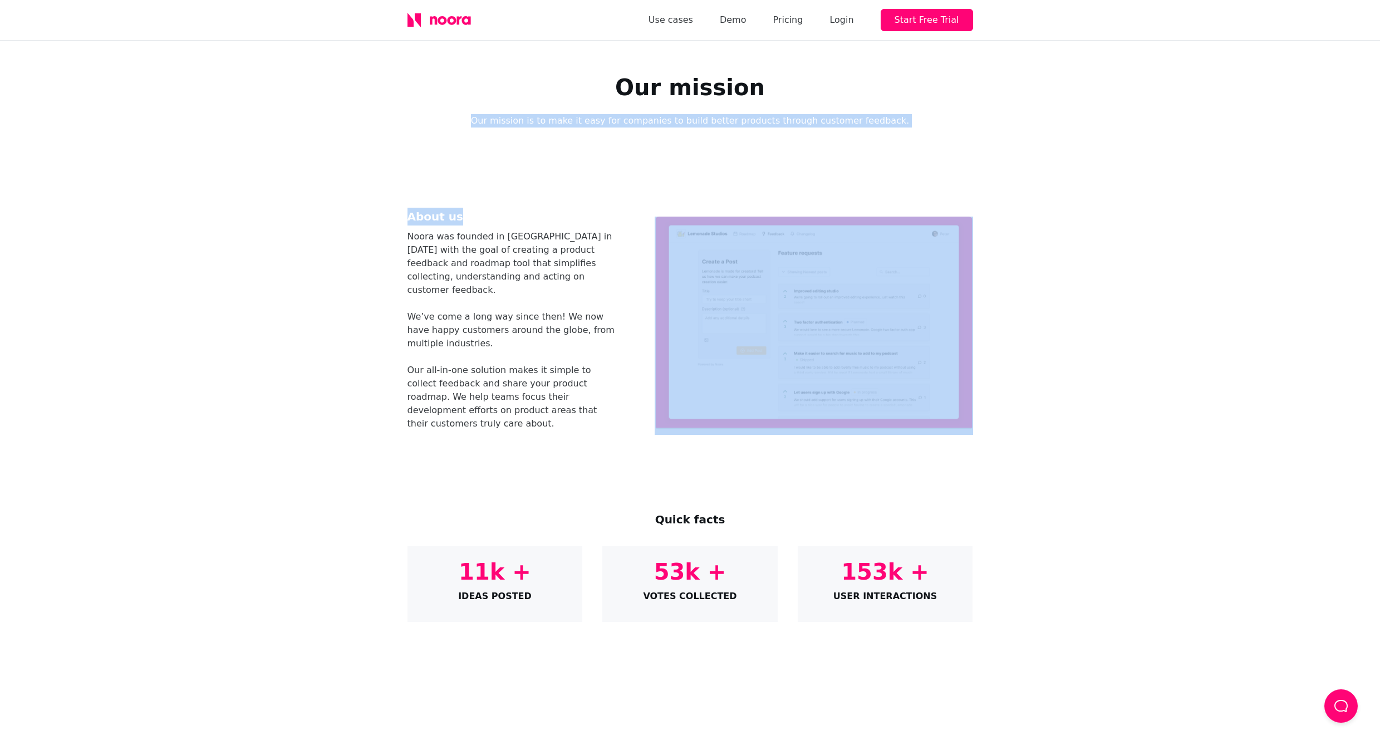
drag, startPoint x: 464, startPoint y: 176, endPoint x: 462, endPoint y: 166, distance: 9.7
click at [462, 166] on div "Use cases Demo Pricing Login Start Free Trial Our mission Our mission is to mak…" at bounding box center [690, 620] width 1380 height 1241
click at [462, 166] on div "Our mission Our mission is to make it easy for companies to build better produc…" at bounding box center [690, 108] width 601 height 134
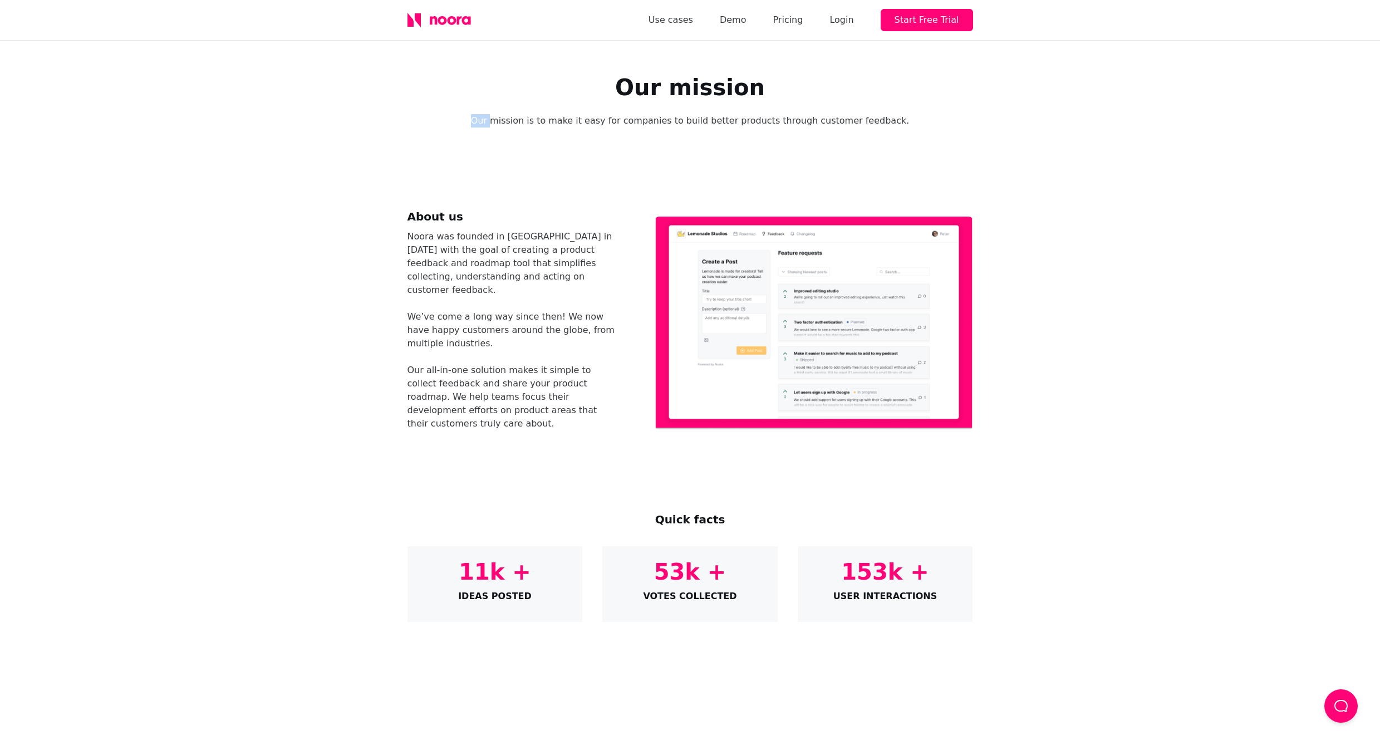
click at [462, 166] on div "Our mission Our mission is to make it easy for companies to build better produc…" at bounding box center [690, 108] width 601 height 134
click at [372, 234] on div "About us Noora was founded in Sweden in 2019 with the goal of creating a produc…" at bounding box center [690, 325] width 1380 height 303
click at [465, 223] on h2 "About us" at bounding box center [514, 217] width 212 height 18
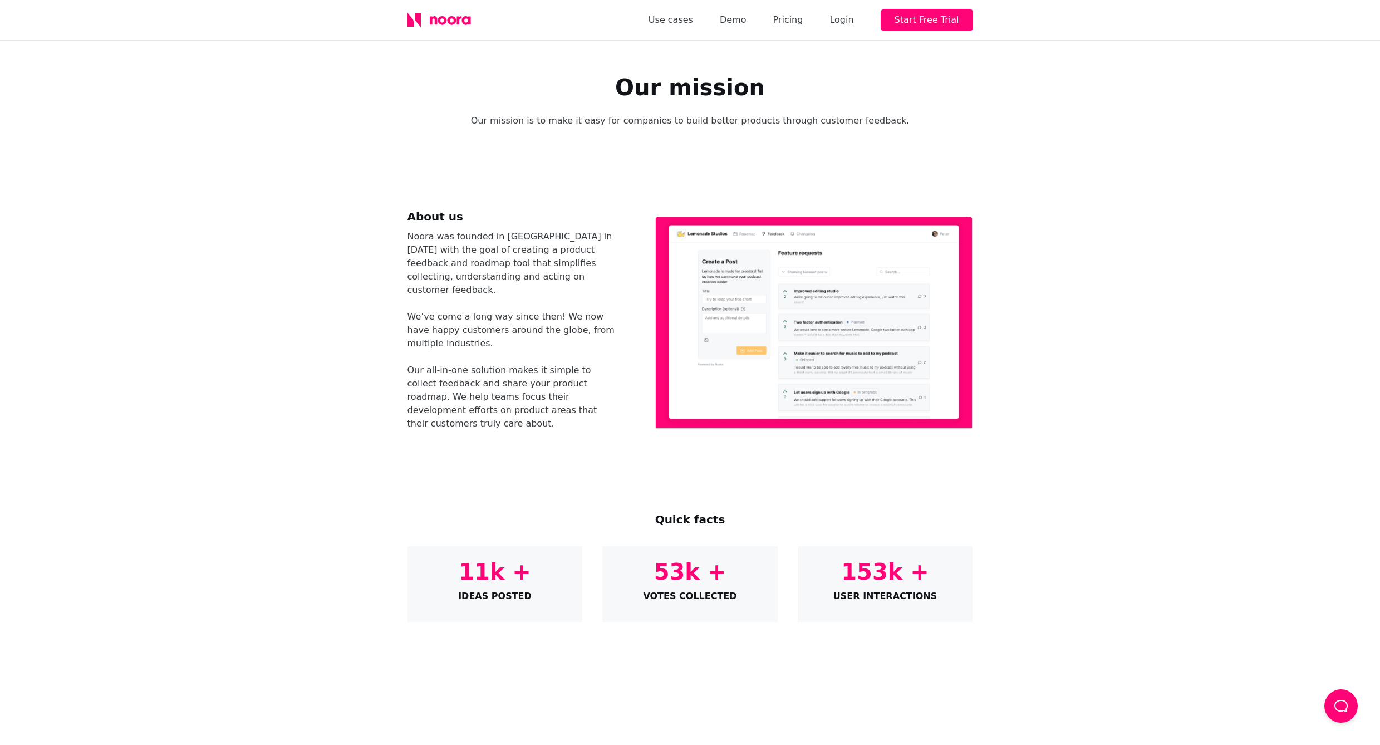
click at [486, 286] on p "Noora was founded in [GEOGRAPHIC_DATA] in [DATE] with the goal of creating a pr…" at bounding box center [514, 263] width 212 height 67
click at [509, 298] on div "About us Noora was founded in Sweden in 2019 with the goal of creating a produc…" at bounding box center [514, 326] width 212 height 236
click at [454, 26] on icon at bounding box center [439, 20] width 63 height 14
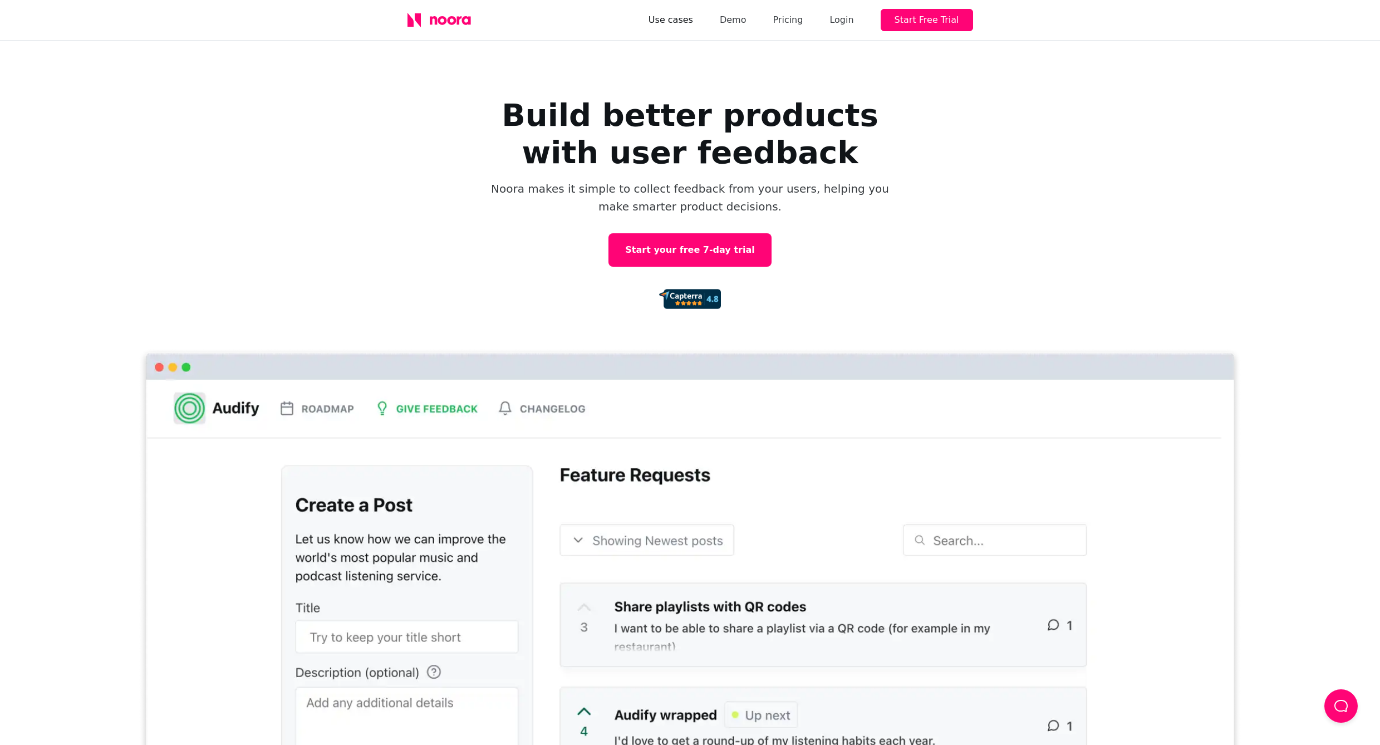
drag, startPoint x: 798, startPoint y: 496, endPoint x: 702, endPoint y: 12, distance: 492.8
click at [747, 24] on link "Demo" at bounding box center [733, 20] width 27 height 16
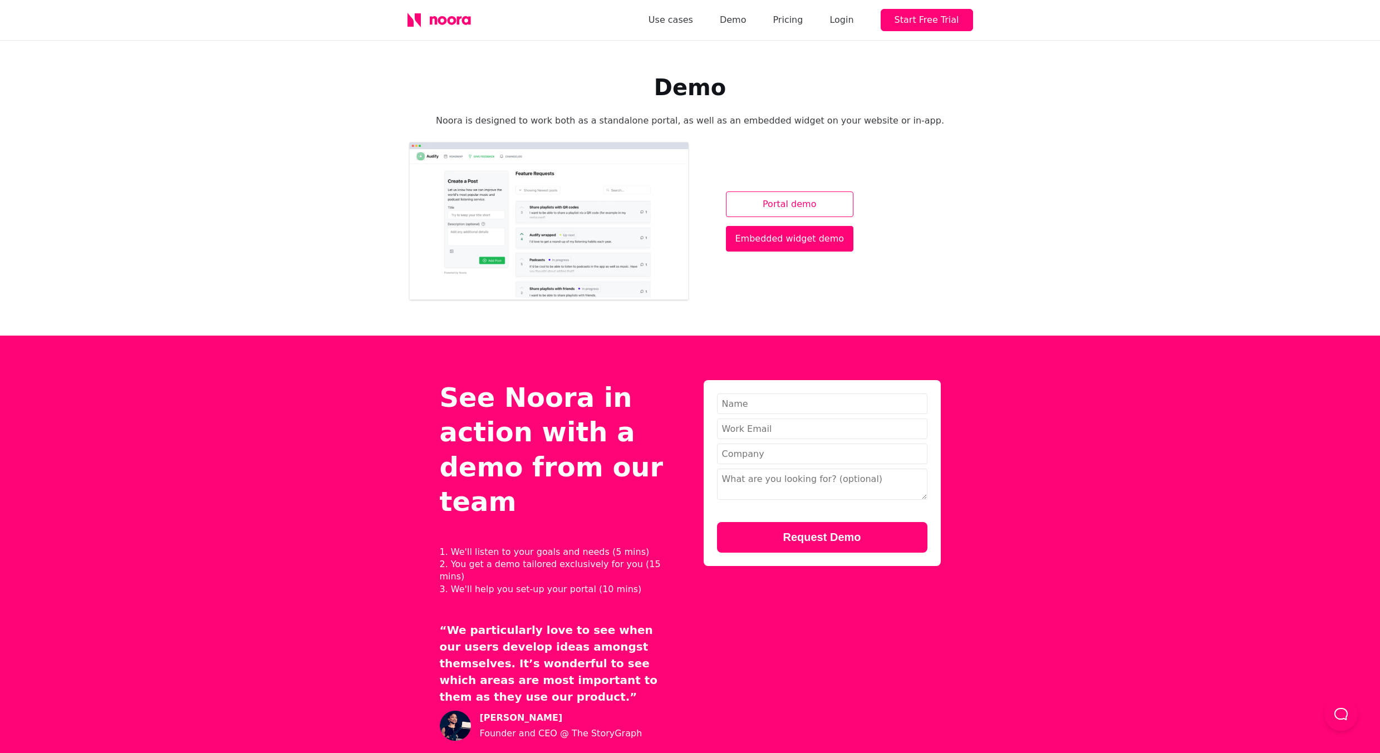
click at [802, 194] on link "Portal demo" at bounding box center [790, 205] width 128 height 26
